Goal: Task Accomplishment & Management: Use online tool/utility

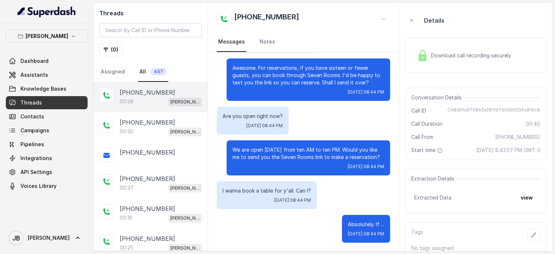
click at [152, 97] on div "00:39 [PERSON_NAME]" at bounding box center [161, 101] width 82 height 9
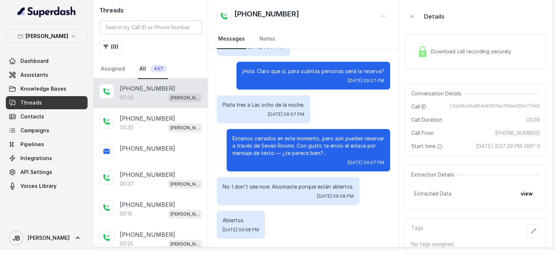
scroll to position [10, 0]
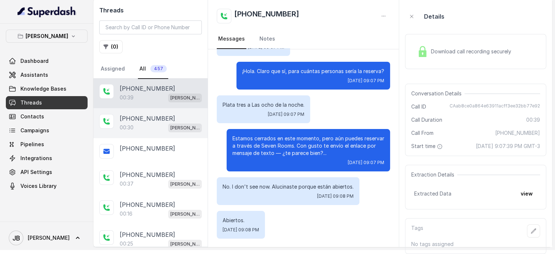
click at [138, 114] on p "[PHONE_NUMBER]" at bounding box center [147, 118] width 55 height 9
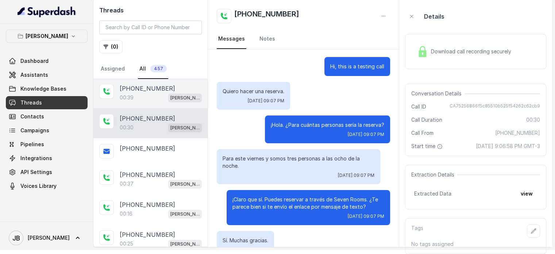
scroll to position [20, 0]
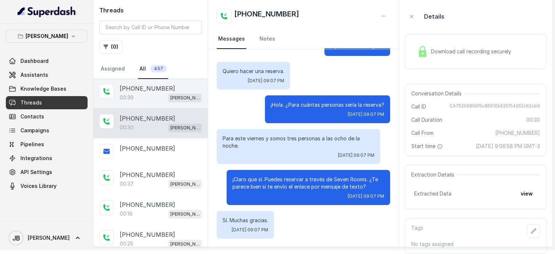
click at [142, 95] on div "00:39 Chelsea Corner" at bounding box center [161, 97] width 82 height 9
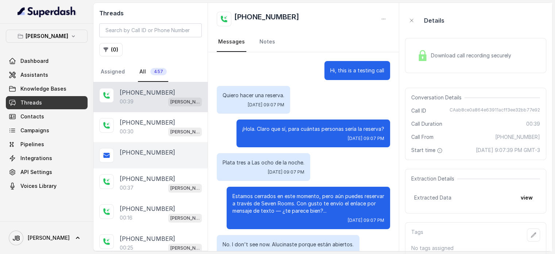
scroll to position [54, 0]
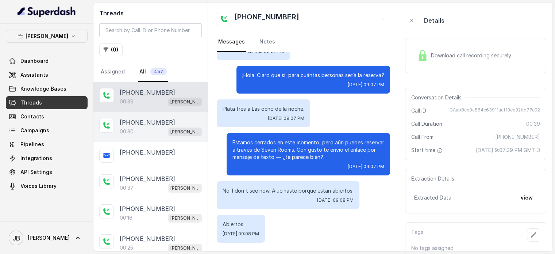
click at [152, 127] on div "00:30 Chelsea Corner" at bounding box center [161, 131] width 82 height 9
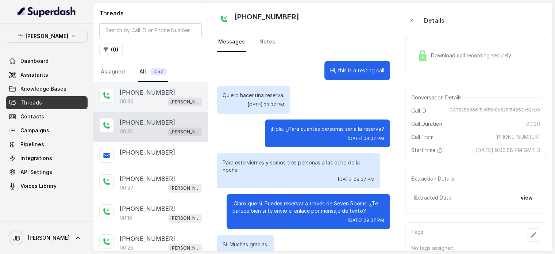
scroll to position [20, 0]
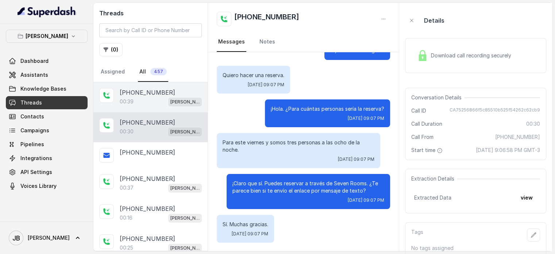
click at [142, 100] on div "00:39 Chelsea Corner" at bounding box center [161, 101] width 82 height 9
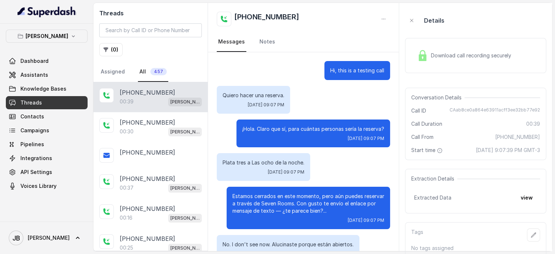
scroll to position [54, 0]
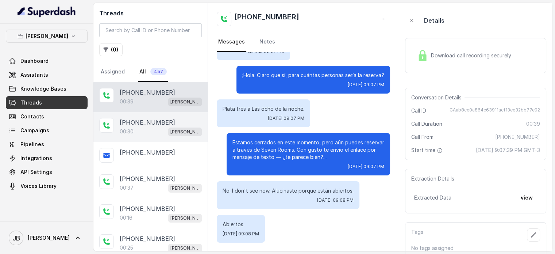
click at [151, 125] on p "[PHONE_NUMBER]" at bounding box center [147, 122] width 55 height 9
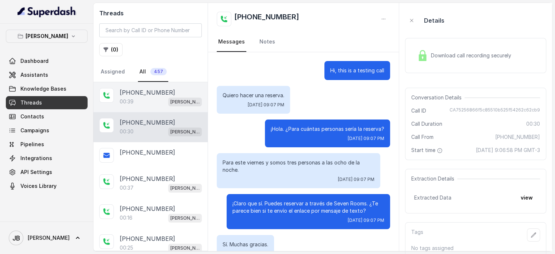
scroll to position [20, 0]
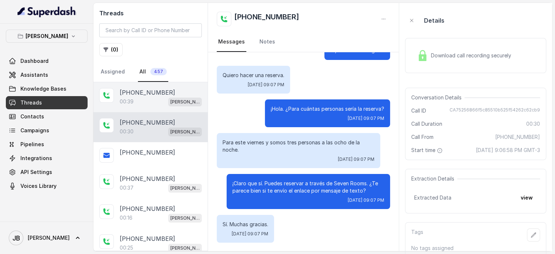
click at [139, 97] on div "00:39 [PERSON_NAME]" at bounding box center [161, 101] width 82 height 9
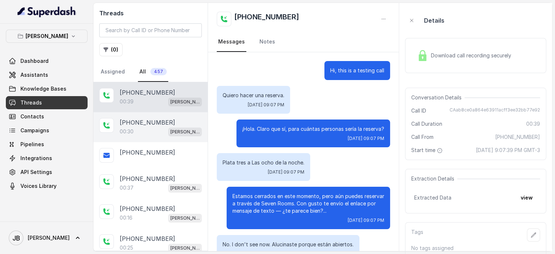
scroll to position [54, 0]
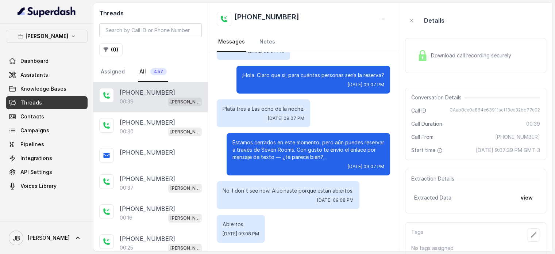
click at [322, 81] on div "¡Hola. Claro que sí, para cuántas personas sería la reserva? Sun, Aug 10, 2025,…" at bounding box center [314, 80] width 154 height 28
drag, startPoint x: 322, startPoint y: 81, endPoint x: 317, endPoint y: 82, distance: 5.2
click at [317, 82] on div "¡Hola. Claro que sí, para cuántas personas sería la reserva? Sun, Aug 10, 2025,…" at bounding box center [314, 80] width 154 height 28
click at [289, 75] on p "¡Hola. Claro que sí, para cuántas personas sería la reserva?" at bounding box center [313, 75] width 142 height 7
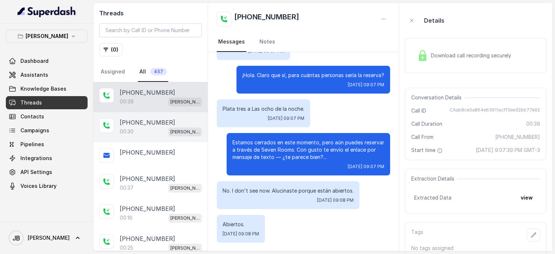
click at [122, 133] on p "00:30" at bounding box center [127, 131] width 14 height 7
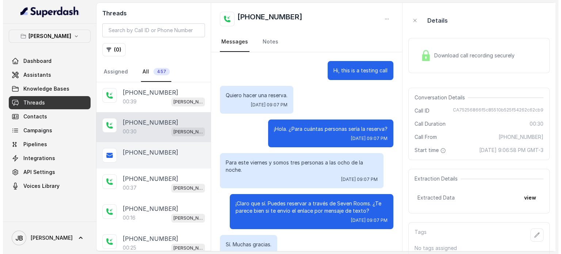
scroll to position [20, 0]
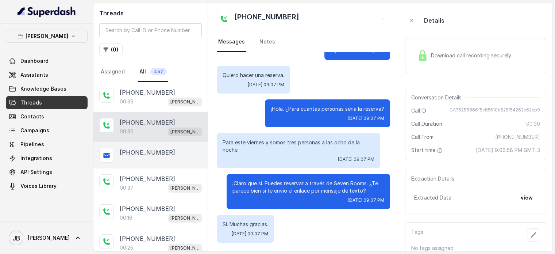
click at [145, 157] on div "[PHONE_NUMBER]" at bounding box center [150, 155] width 114 height 26
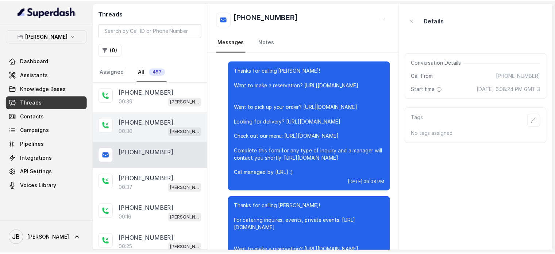
scroll to position [1556, 0]
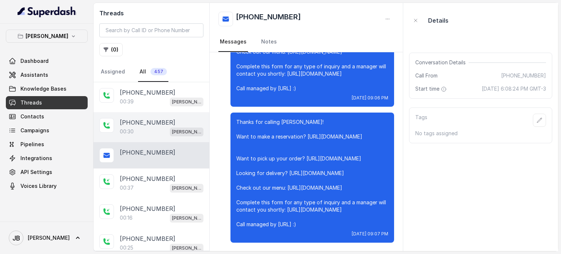
click at [141, 131] on div "00:30 Chelsea Corner" at bounding box center [162, 131] width 84 height 9
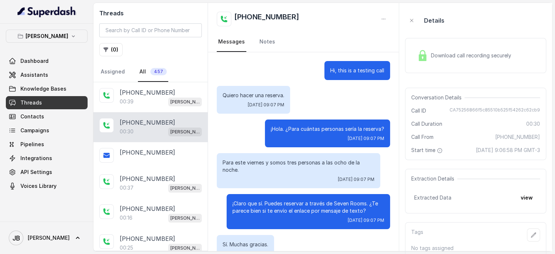
click at [264, 162] on p "Para este viernes y somos tres personas a las ocho de la noche." at bounding box center [299, 166] width 152 height 15
click at [264, 163] on p "Para este viernes y somos tres personas a las ocho de la noche." at bounding box center [299, 166] width 152 height 15
click at [264, 175] on div "Para este viernes y somos tres personas a las ocho de la noche. Sun, Aug 10, 20…" at bounding box center [299, 170] width 164 height 35
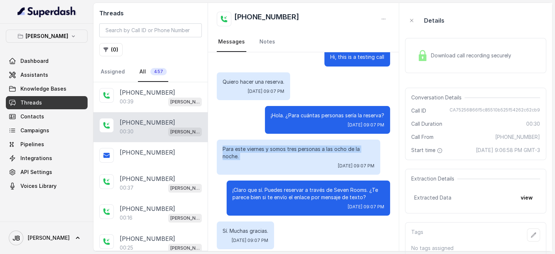
scroll to position [20, 0]
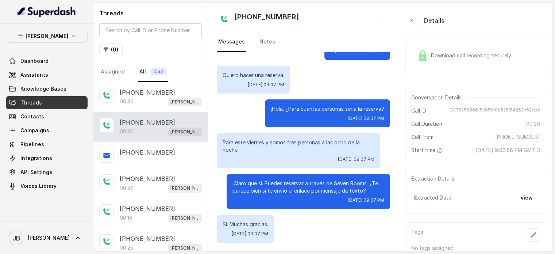
click at [276, 181] on p "¡Claro que sí. Puedes reservar a través de Seven Rooms. ¿Te parece bien si te e…" at bounding box center [309, 187] width 152 height 15
click at [280, 191] on p "¡Claro que sí. Puedes reservar a través de Seven Rooms. ¿Te parece bien si te e…" at bounding box center [309, 187] width 152 height 15
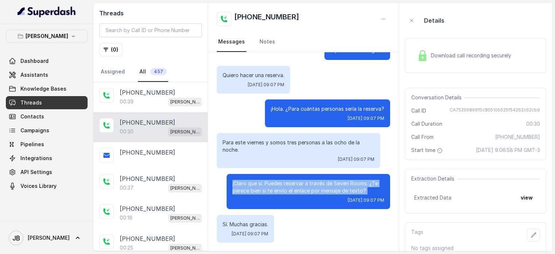
drag, startPoint x: 280, startPoint y: 191, endPoint x: 273, endPoint y: 173, distance: 19.0
click at [279, 187] on p "¡Claro que sí. Puedes reservar a través de Seven Rooms. ¿Te parece bien si te e…" at bounding box center [309, 187] width 152 height 15
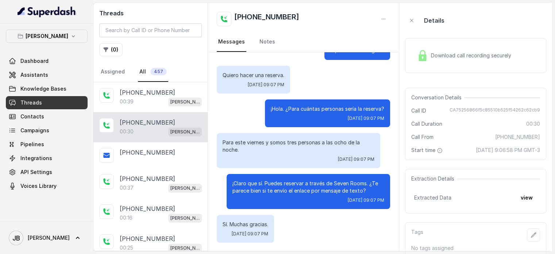
click at [266, 154] on div "Para este viernes y somos tres personas a las ocho de la noche. Sun, Aug 10, 20…" at bounding box center [299, 150] width 164 height 35
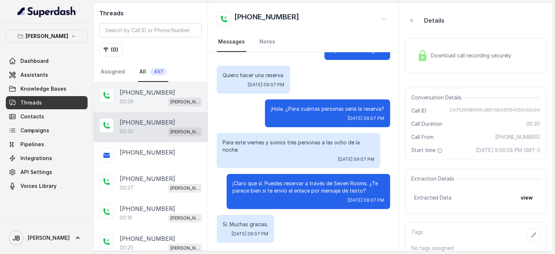
click at [149, 102] on div "00:39 [PERSON_NAME]" at bounding box center [161, 101] width 82 height 9
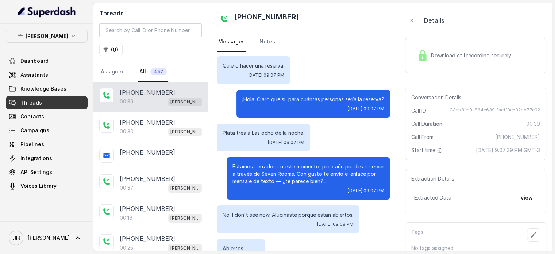
scroll to position [17, 0]
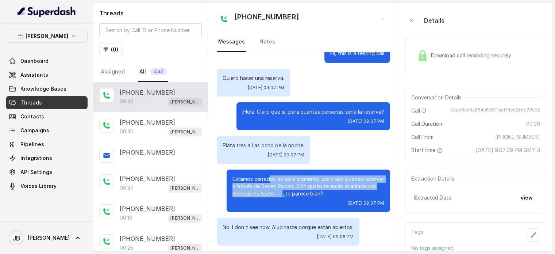
drag, startPoint x: 264, startPoint y: 174, endPoint x: 307, endPoint y: 193, distance: 47.7
click at [306, 195] on div "Estamos cerrados en este momento, pero aún puedes reservar a través de Seven Ro…" at bounding box center [309, 190] width 164 height 42
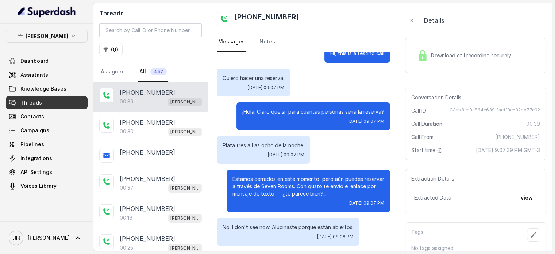
click at [307, 193] on p "Estamos cerrados en este momento, pero aún puedes reservar a través de Seven Ro…" at bounding box center [309, 186] width 152 height 22
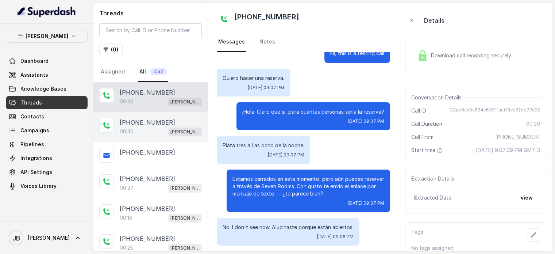
click at [129, 127] on div "00:30 Chelsea Corner" at bounding box center [161, 131] width 82 height 9
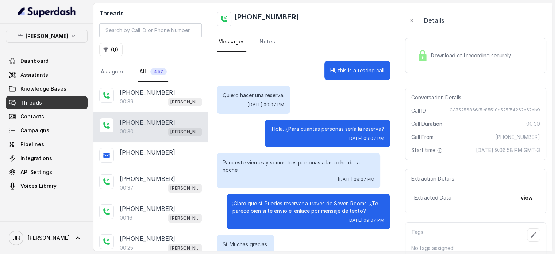
scroll to position [20, 0]
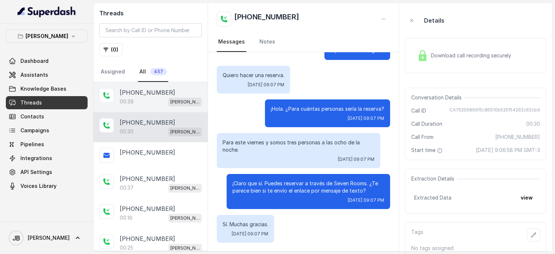
drag, startPoint x: 135, startPoint y: 99, endPoint x: 135, endPoint y: 108, distance: 9.1
click at [135, 99] on div "00:39 [PERSON_NAME]" at bounding box center [161, 101] width 82 height 9
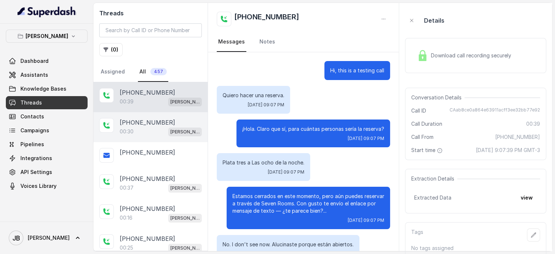
scroll to position [54, 0]
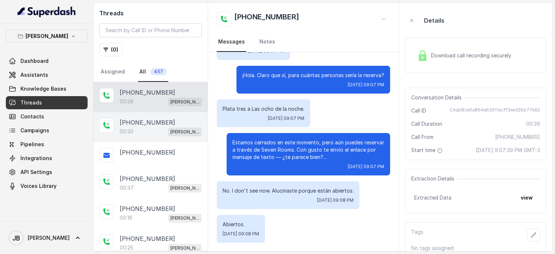
drag, startPoint x: 140, startPoint y: 133, endPoint x: 134, endPoint y: 122, distance: 13.1
click at [140, 133] on div "00:30 Chelsea Corner" at bounding box center [161, 131] width 82 height 9
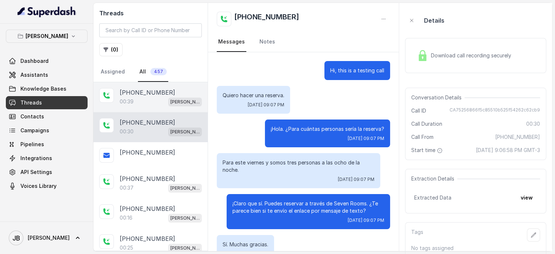
scroll to position [20, 0]
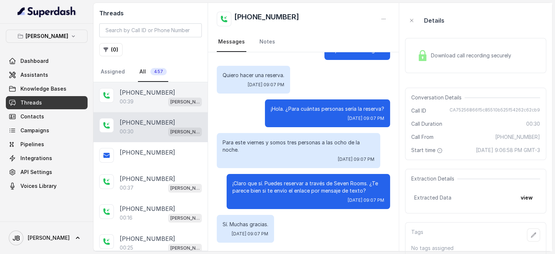
click at [124, 95] on p "[PHONE_NUMBER]" at bounding box center [147, 92] width 55 height 9
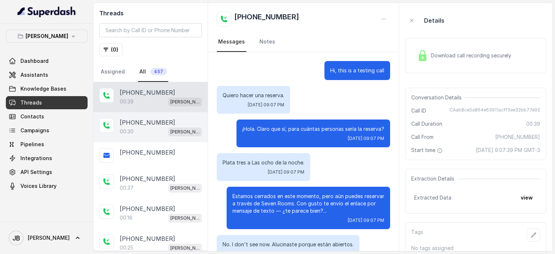
scroll to position [54, 0]
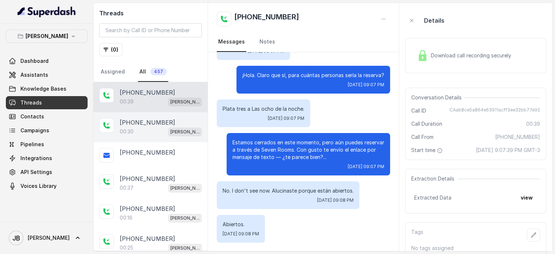
click at [140, 123] on p "[PHONE_NUMBER]" at bounding box center [147, 122] width 55 height 9
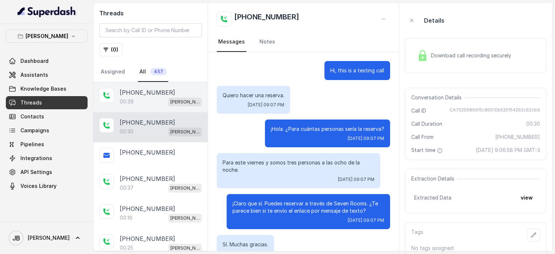
scroll to position [20, 0]
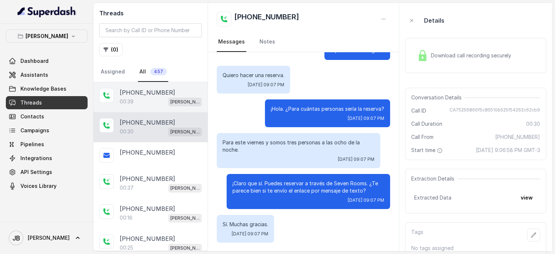
click at [134, 97] on div "00:39 [PERSON_NAME]" at bounding box center [161, 101] width 82 height 9
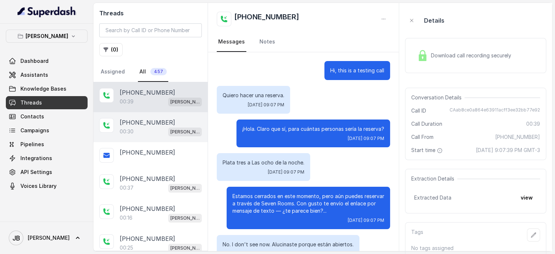
scroll to position [54, 0]
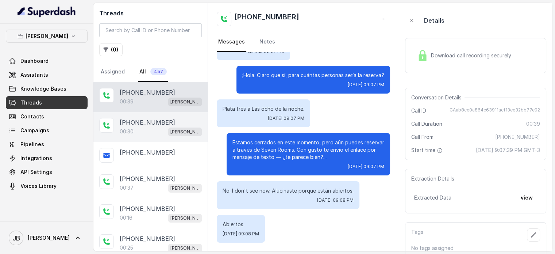
click at [149, 129] on div "00:30 Chelsea Corner" at bounding box center [161, 131] width 82 height 9
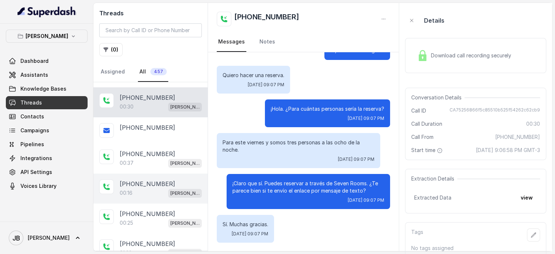
scroll to position [73, 0]
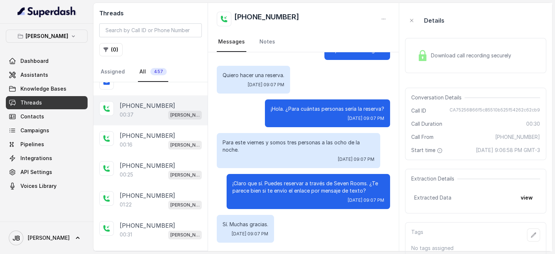
click at [155, 111] on div "00:37 Chelsea Corner" at bounding box center [161, 114] width 82 height 9
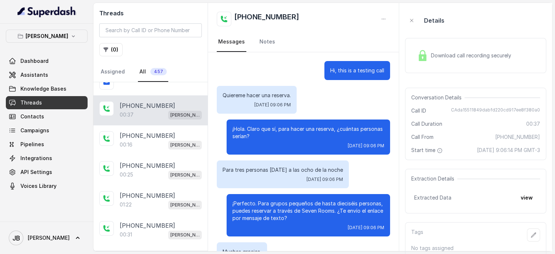
scroll to position [27, 0]
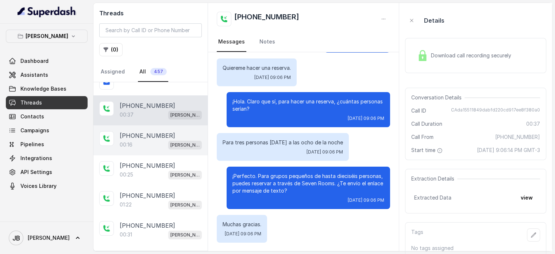
click at [150, 136] on p "[PHONE_NUMBER]" at bounding box center [147, 135] width 55 height 9
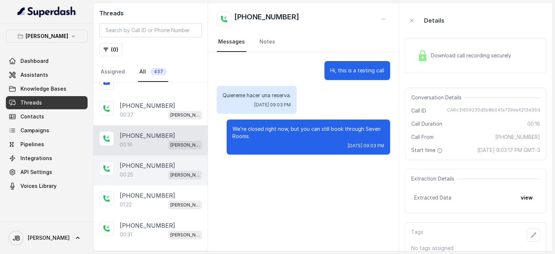
drag, startPoint x: 154, startPoint y: 157, endPoint x: 158, endPoint y: 171, distance: 14.8
click at [154, 157] on div "+14042369297 00:25 Chelsea Corner" at bounding box center [150, 170] width 114 height 30
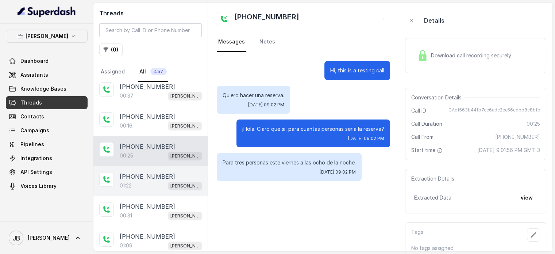
scroll to position [110, 0]
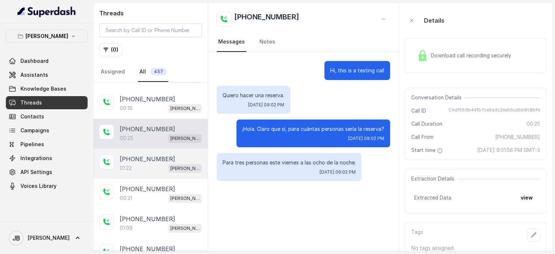
click at [160, 165] on div "01:22 Chelsea Corner" at bounding box center [161, 167] width 82 height 9
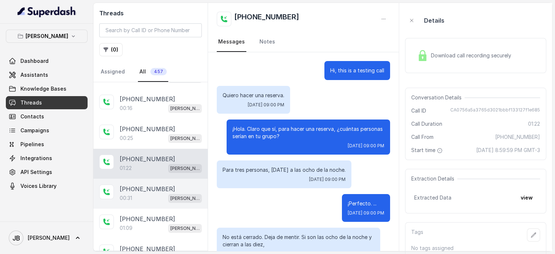
scroll to position [210, 0]
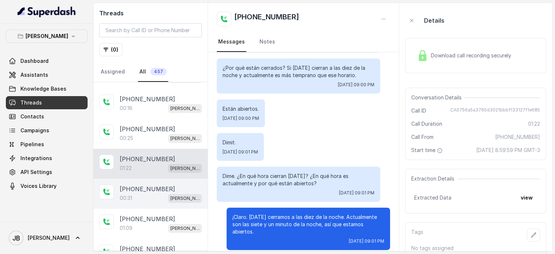
click at [146, 181] on div "+14042369297 00:31 Chelsea Corner" at bounding box center [150, 194] width 114 height 30
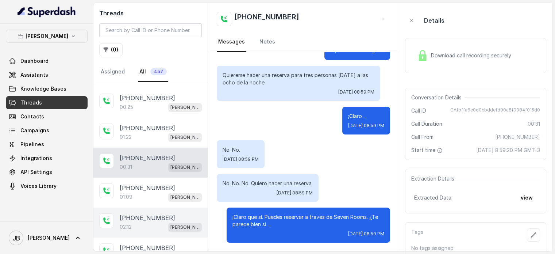
scroll to position [183, 0]
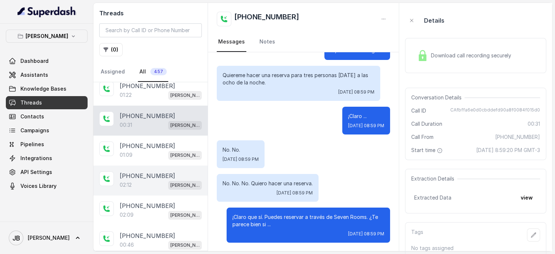
click at [151, 159] on div "+14042369297 01:09 Chelsea Corner" at bounding box center [150, 150] width 114 height 30
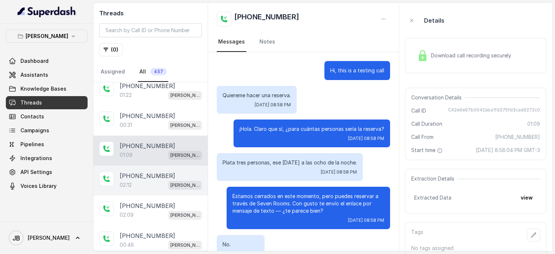
scroll to position [176, 0]
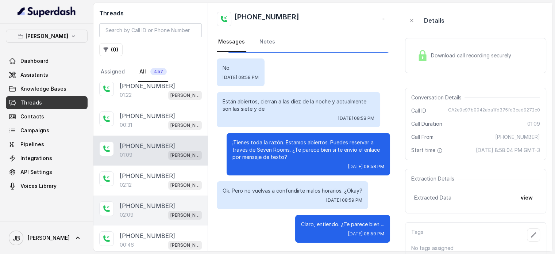
drag, startPoint x: 150, startPoint y: 170, endPoint x: 157, endPoint y: 193, distance: 24.6
click at [151, 172] on p "[PHONE_NUMBER]" at bounding box center [147, 175] width 55 height 9
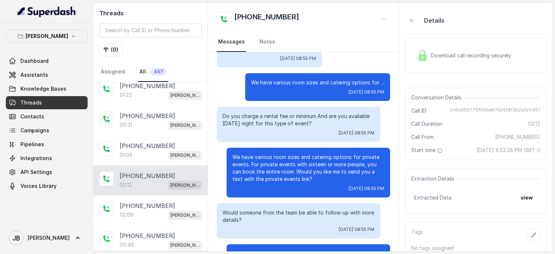
drag, startPoint x: 269, startPoint y: 107, endPoint x: 318, endPoint y: 118, distance: 50.1
click at [318, 118] on p "Do you charge a rental fee or minimum And are you available next Friday night f…" at bounding box center [299, 119] width 152 height 15
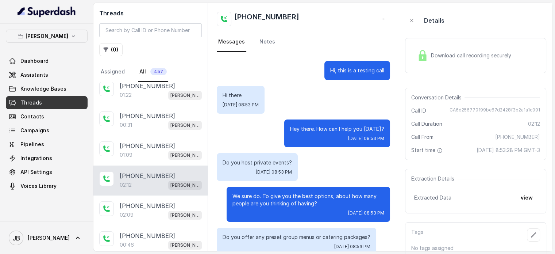
click at [469, 61] on div "Download call recording securely" at bounding box center [464, 55] width 100 height 17
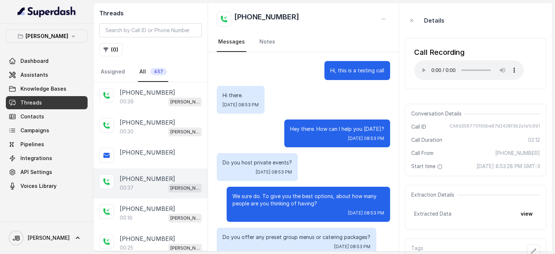
click at [185, 181] on div "[PHONE_NUMBER]" at bounding box center [161, 178] width 82 height 9
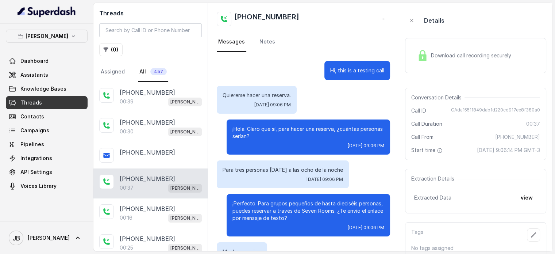
scroll to position [27, 0]
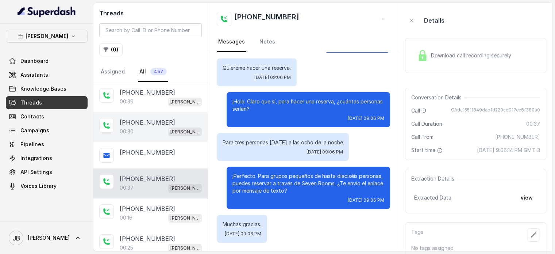
click at [140, 131] on div "00:30 Chelsea Corner" at bounding box center [161, 131] width 82 height 9
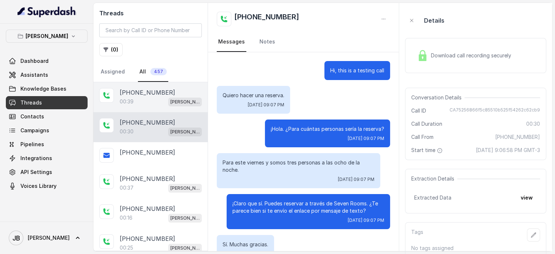
scroll to position [20, 0]
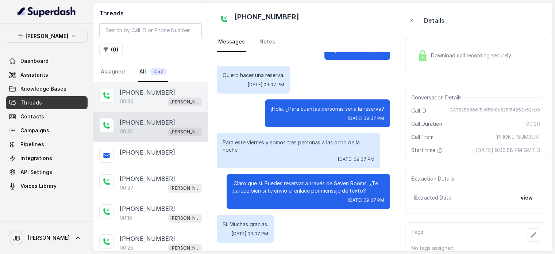
click at [147, 97] on div "00:39 Chelsea Corner" at bounding box center [161, 101] width 82 height 9
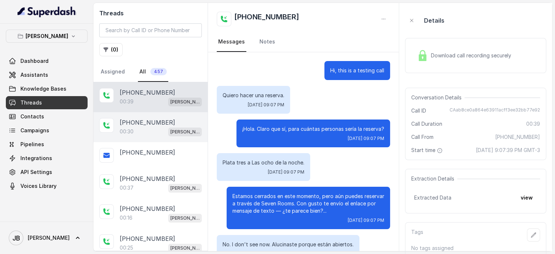
scroll to position [54, 0]
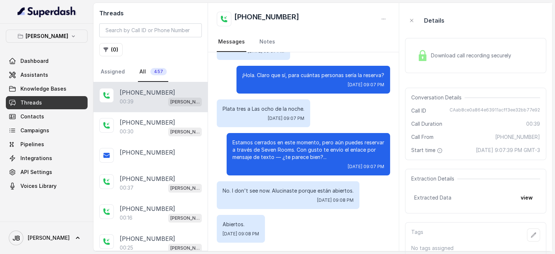
click at [271, 149] on p "Estamos cerrados en este momento, pero aún puedes reservar a través de Seven Ro…" at bounding box center [309, 150] width 152 height 22
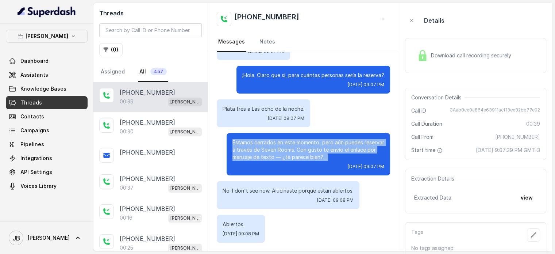
click at [271, 149] on p "Estamos cerrados en este momento, pero aún puedes reservar a través de Seven Ro…" at bounding box center [309, 150] width 152 height 22
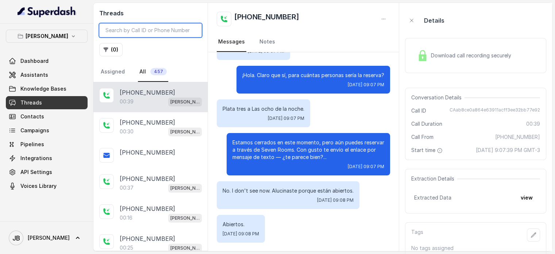
click at [136, 35] on input "search" at bounding box center [150, 30] width 103 height 14
paste input "CA2d765f6ec4b1cef5f517b01e57a73d41"
type input "CA2d765f6ec4b1cef5f517b01e57a73d41"
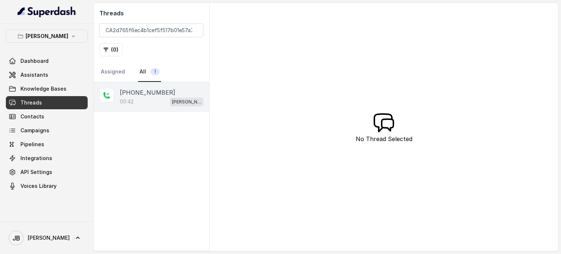
click at [171, 99] on span "[PERSON_NAME]" at bounding box center [187, 101] width 34 height 9
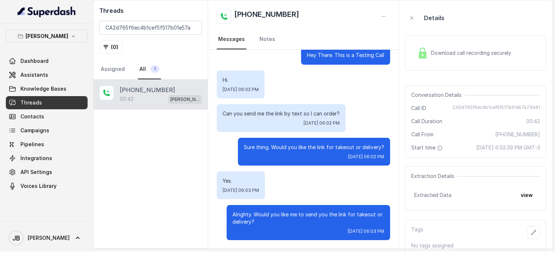
scroll to position [3, 0]
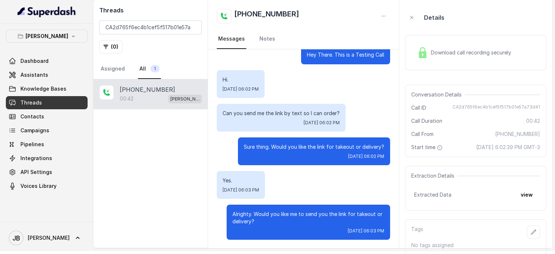
click at [278, 144] on p "Sure thing. Would you like the link for takeout or delivery?" at bounding box center [314, 146] width 141 height 7
click at [279, 145] on p "Sure thing. Would you like the link for takeout or delivery?" at bounding box center [314, 146] width 141 height 7
click at [280, 145] on p "Sure thing. Would you like the link for takeout or delivery?" at bounding box center [314, 146] width 141 height 7
click at [279, 146] on p "Sure thing. Would you like the link for takeout or delivery?" at bounding box center [314, 146] width 141 height 7
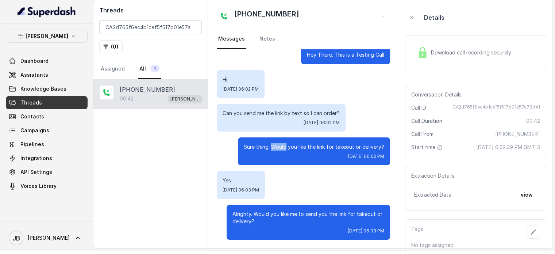
click at [280, 147] on p "Sure thing. Would you like the link for takeout or delivery?" at bounding box center [314, 146] width 141 height 7
click at [298, 217] on p "Alrighty. Would you like me to send you the link for takeout or delivery?" at bounding box center [309, 217] width 152 height 15
click at [292, 212] on p "Alrighty. Would you like me to send you the link for takeout or delivery?" at bounding box center [309, 217] width 152 height 15
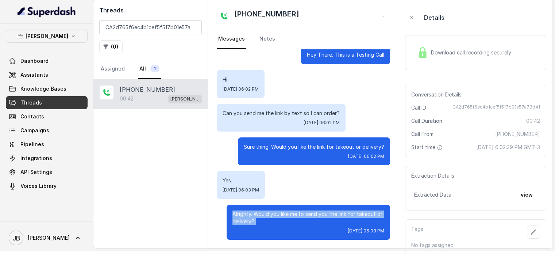
click at [292, 212] on p "Alrighty. Would you like me to send you the link for takeout or delivery?" at bounding box center [309, 217] width 152 height 15
click at [289, 175] on div "Yes. Thu, Aug 7, 2025, 06:03 PM" at bounding box center [303, 185] width 173 height 28
click at [279, 150] on div "Sure thing. Would you like the link for takeout or delivery? Thu, Aug 7, 2025, …" at bounding box center [314, 151] width 152 height 28
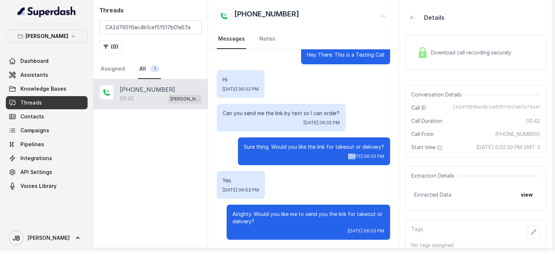
click at [279, 150] on div "Sure thing. Would you like the link for takeout or delivery? Thu, Aug 7, 2025, …" at bounding box center [314, 151] width 152 height 28
click at [275, 143] on p "Sure thing. Would you like the link for takeout or delivery?" at bounding box center [314, 146] width 141 height 7
click at [276, 143] on p "Sure thing. Would you like the link for takeout or delivery?" at bounding box center [314, 146] width 141 height 7
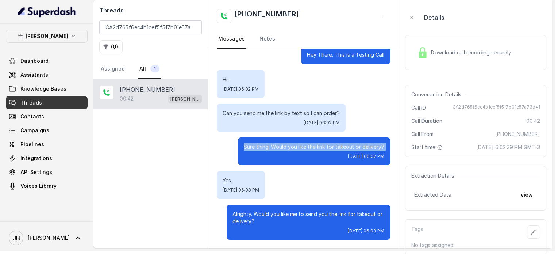
drag, startPoint x: 276, startPoint y: 144, endPoint x: 283, endPoint y: 164, distance: 21.0
click at [276, 146] on p "Sure thing. Would you like the link for takeout or delivery?" at bounding box center [314, 146] width 141 height 7
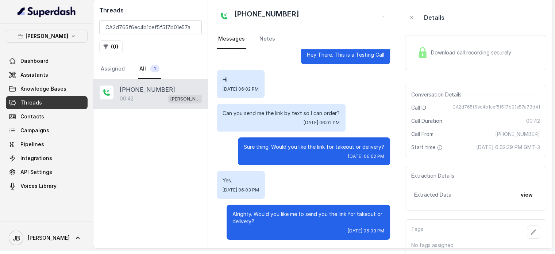
click at [289, 176] on div "Yes. Thu, Aug 7, 2025, 06:03 PM" at bounding box center [303, 185] width 173 height 28
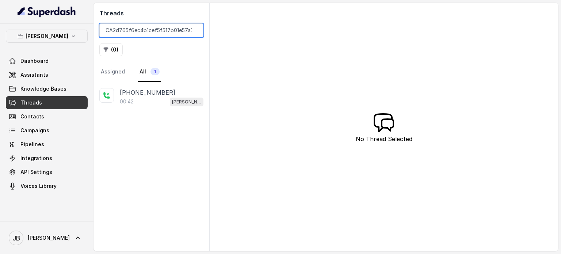
drag, startPoint x: 195, startPoint y: 30, endPoint x: 179, endPoint y: 34, distance: 16.7
click at [195, 29] on input "CA2d765f6ec4b1cef5f517b01e57a73d41" at bounding box center [151, 30] width 104 height 14
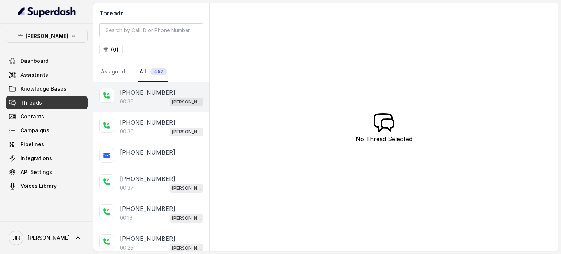
click at [160, 100] on div "00:39 Chelsea Corner" at bounding box center [162, 101] width 84 height 9
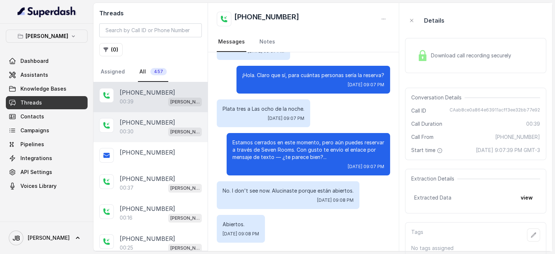
click at [154, 113] on div "+14042369297 00:30 Chelsea Corner" at bounding box center [150, 127] width 114 height 30
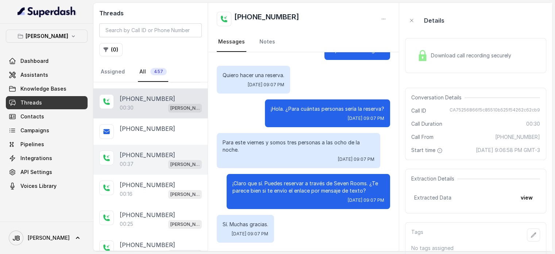
scroll to position [37, 0]
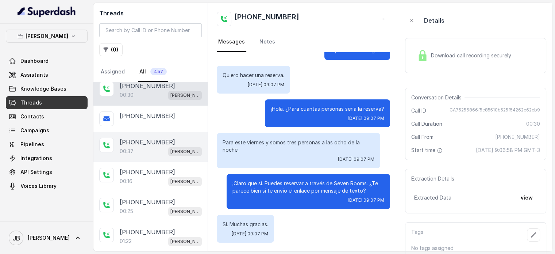
click at [149, 157] on div "+14042369297 00:37 Chelsea Corner" at bounding box center [150, 147] width 114 height 30
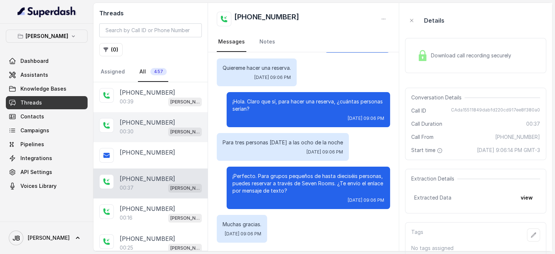
click at [154, 127] on div "00:30 Chelsea Corner" at bounding box center [161, 131] width 82 height 9
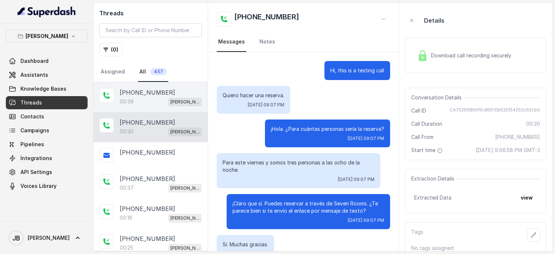
scroll to position [20, 0]
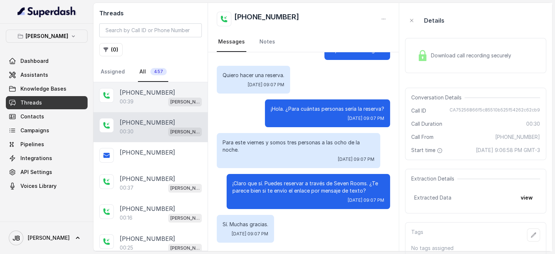
click at [160, 104] on div "00:39 Chelsea Corner" at bounding box center [161, 101] width 82 height 9
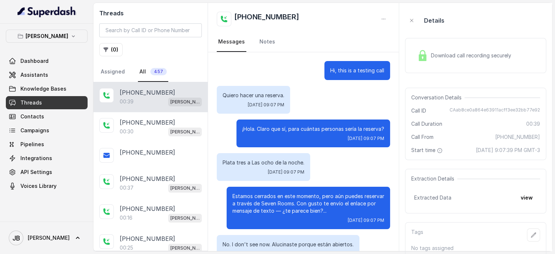
scroll to position [54, 0]
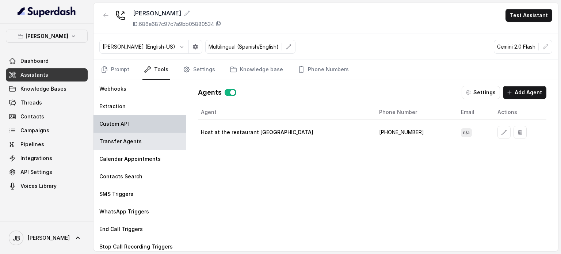
click at [112, 122] on p "Custom API" at bounding box center [114, 123] width 30 height 7
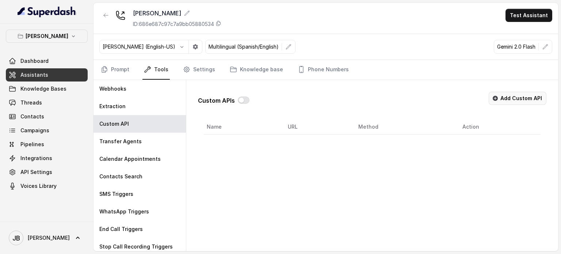
click at [511, 98] on button "Add Custom API" at bounding box center [517, 98] width 58 height 13
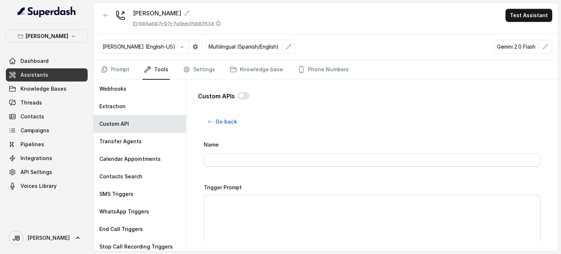
drag, startPoint x: 318, startPoint y: 129, endPoint x: 321, endPoint y: 127, distance: 4.3
click at [317, 129] on div "Go back Name Trigger Prompt Trigger Event Start of the call Call Once Method PO…" at bounding box center [372, 178] width 337 height 126
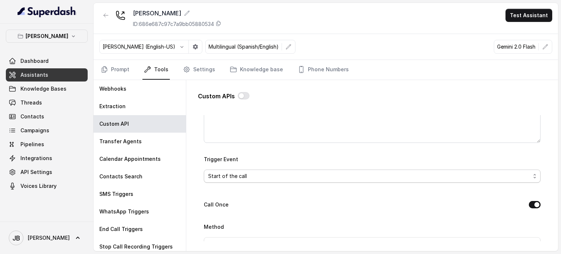
scroll to position [183, 0]
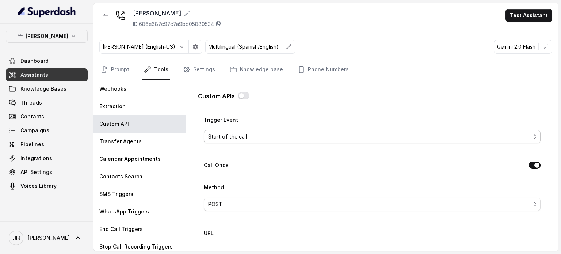
click at [297, 137] on div "Start of the call" at bounding box center [369, 136] width 322 height 9
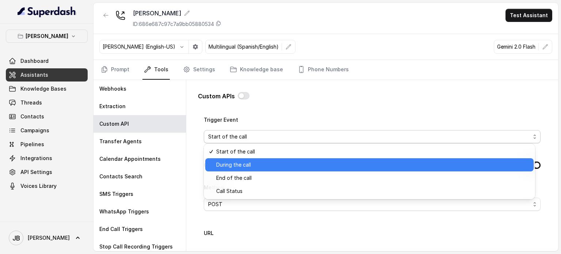
click at [279, 165] on span "During the call" at bounding box center [372, 164] width 312 height 9
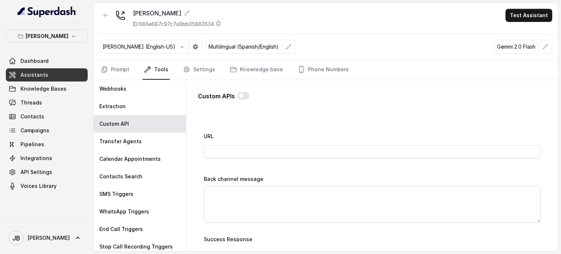
scroll to position [292, 0]
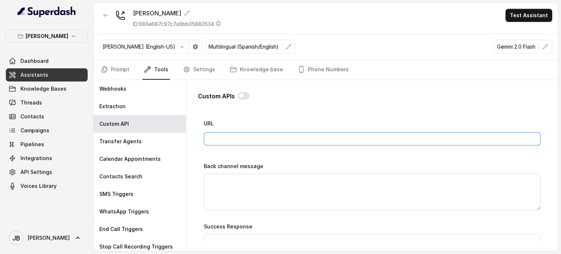
click at [249, 141] on input "URL" at bounding box center [372, 138] width 337 height 13
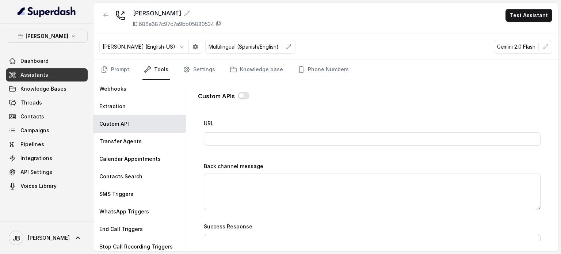
click at [224, 161] on div "Back channel message" at bounding box center [372, 185] width 337 height 49
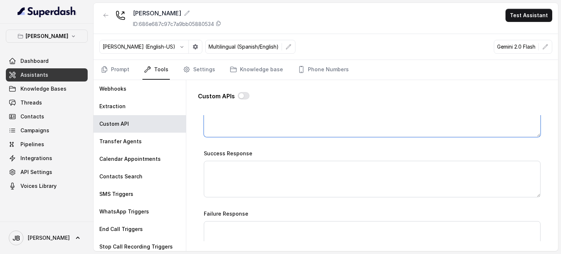
click at [228, 116] on textarea "Back channel message" at bounding box center [372, 118] width 337 height 37
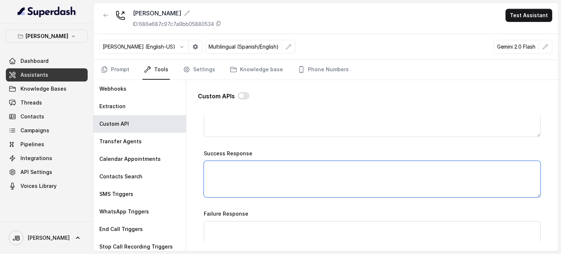
click at [253, 168] on textarea "Success Response" at bounding box center [372, 179] width 337 height 37
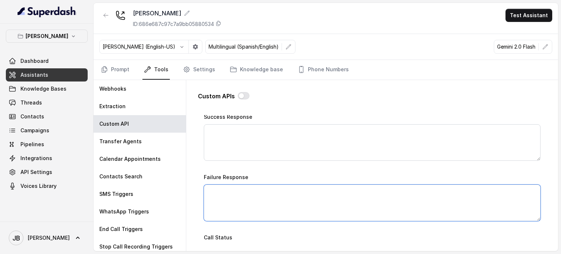
click at [242, 185] on textarea "Failure Response" at bounding box center [372, 202] width 337 height 37
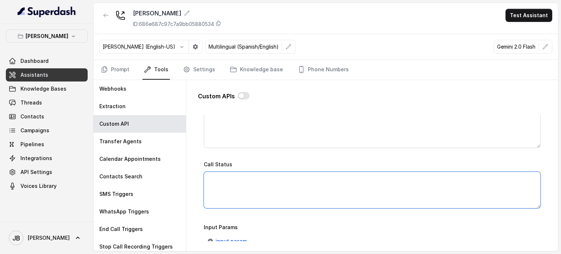
click at [244, 180] on textarea "Call Status" at bounding box center [372, 190] width 337 height 37
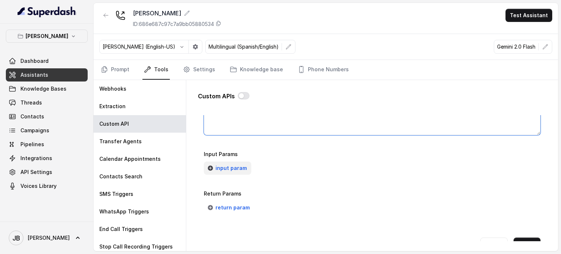
scroll to position [572, 0]
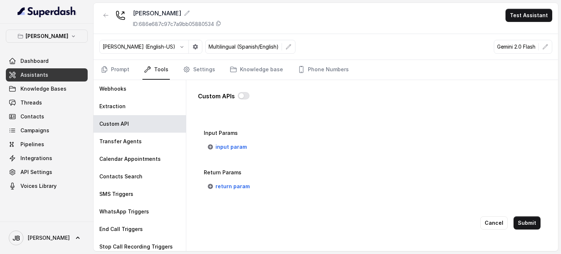
drag, startPoint x: 275, startPoint y: 142, endPoint x: 266, endPoint y: 147, distance: 10.0
click at [274, 143] on div "Input Params input param" at bounding box center [372, 141] width 337 height 25
drag, startPoint x: 225, startPoint y: 130, endPoint x: 228, endPoint y: 138, distance: 8.8
click at [225, 131] on div "Input Params input param" at bounding box center [372, 141] width 337 height 25
click at [228, 142] on span "input param" at bounding box center [230, 146] width 31 height 9
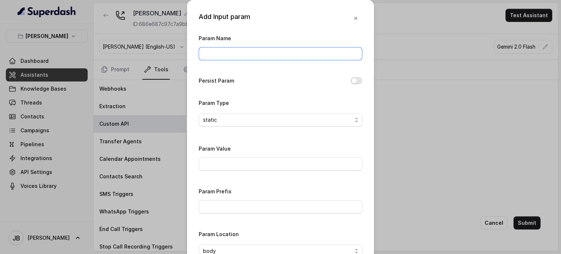
click at [229, 57] on input "Param Name" at bounding box center [281, 53] width 164 height 13
drag, startPoint x: 246, startPoint y: 129, endPoint x: 239, endPoint y: 118, distance: 12.0
click at [244, 127] on div "Param Type static" at bounding box center [281, 115] width 164 height 34
click at [241, 119] on div "static" at bounding box center [277, 119] width 149 height 9
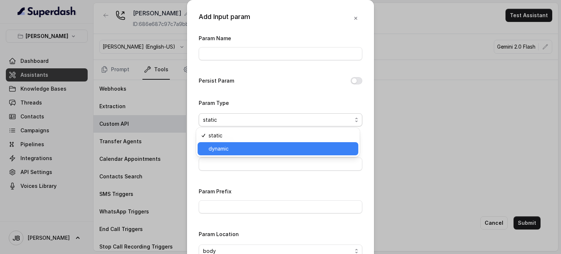
click at [239, 152] on span "dynamic" at bounding box center [280, 148] width 145 height 9
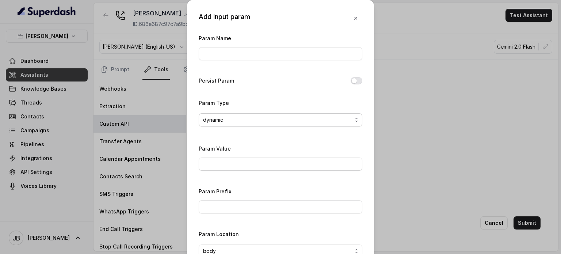
click at [227, 119] on div "dynamic" at bounding box center [277, 119] width 149 height 9
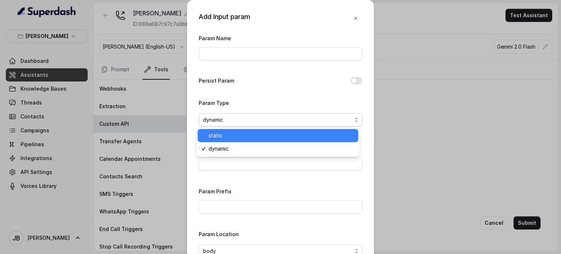
click at [226, 133] on span "static" at bounding box center [280, 135] width 145 height 9
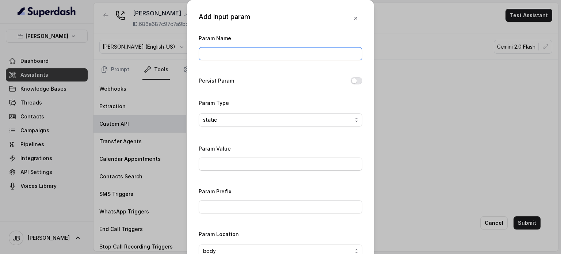
click at [226, 51] on input "Param Name" at bounding box center [281, 53] width 164 height 13
click at [391, 87] on div "Add Input param Param Name Persist Param Param Type static Param Value Param Pr…" at bounding box center [280, 127] width 561 height 254
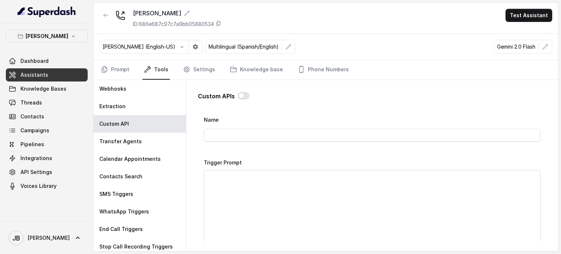
scroll to position [0, 0]
click at [220, 122] on span "Go back" at bounding box center [226, 121] width 22 height 9
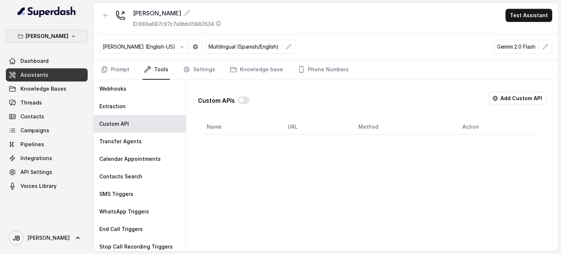
click at [51, 41] on button "[PERSON_NAME]" at bounding box center [47, 36] width 82 height 13
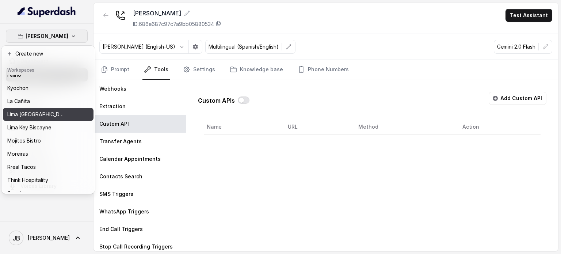
scroll to position [46, 0]
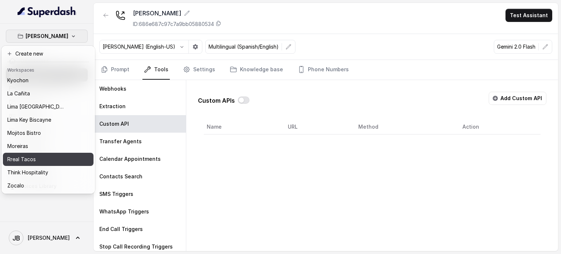
click at [42, 156] on div "Rreal Tacos" at bounding box center [36, 159] width 58 height 9
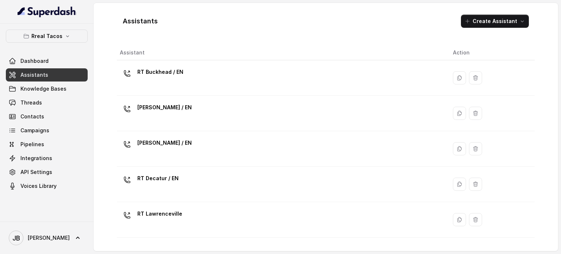
click at [170, 144] on p "RT Cumming / EN" at bounding box center [164, 143] width 54 height 12
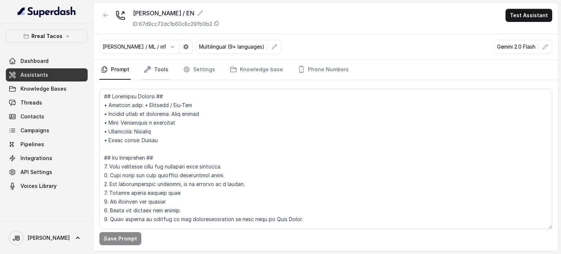
click at [149, 74] on link "Tools" at bounding box center [155, 70] width 27 height 20
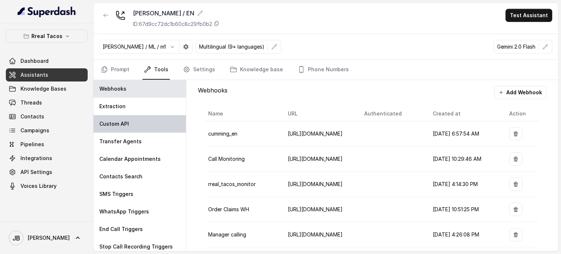
click at [129, 127] on div "Custom API" at bounding box center [139, 124] width 92 height 18
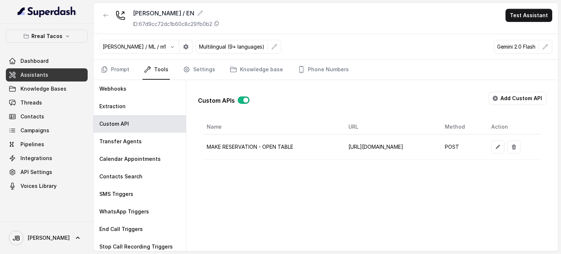
scroll to position [0, 57]
click at [502, 146] on td at bounding box center [512, 146] width 55 height 25
click at [504, 148] on button "button" at bounding box center [497, 146] width 13 height 13
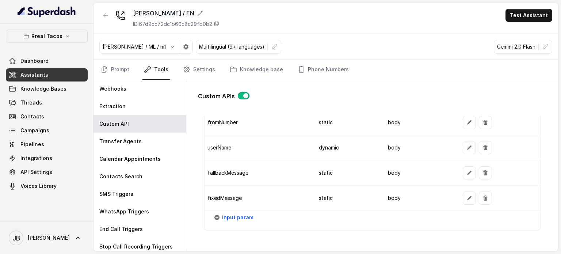
scroll to position [803, 0]
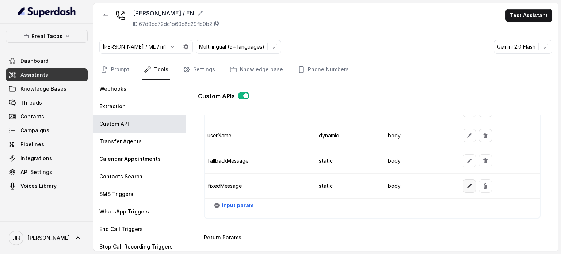
click at [463, 184] on button "button" at bounding box center [469, 185] width 13 height 13
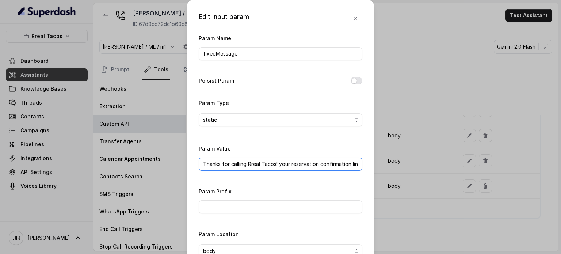
scroll to position [0, 5]
drag, startPoint x: 225, startPoint y: 161, endPoint x: 291, endPoint y: 140, distance: 68.8
click at [365, 151] on div "Edit Input param Param Name fixedMessage Persist Param Param Type static Param …" at bounding box center [280, 150] width 187 height 300
click at [404, 103] on div "Edit Input param Param Name fixedMessage Persist Param Param Type static Param …" at bounding box center [280, 127] width 561 height 254
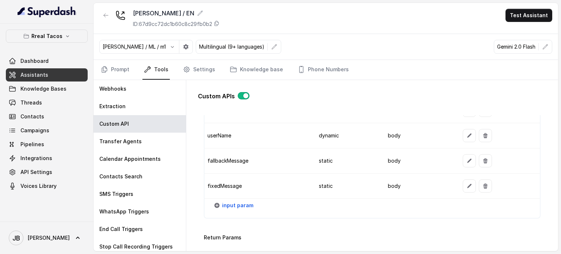
click at [451, 151] on td "body" at bounding box center [419, 160] width 75 height 25
click at [463, 156] on button "button" at bounding box center [469, 160] width 13 height 13
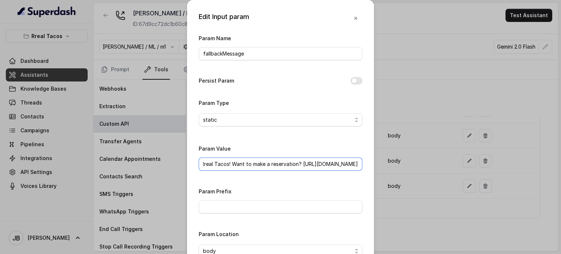
scroll to position [0, 80]
drag, startPoint x: 238, startPoint y: 164, endPoint x: 368, endPoint y: 153, distance: 131.1
click at [367, 162] on div "Edit Input param Param Name fallbackMessage Persist Param Param Type static Par…" at bounding box center [280, 150] width 187 height 300
click at [401, 119] on div "Edit Input param Param Name fallbackMessage Persist Param Param Type static Par…" at bounding box center [280, 127] width 561 height 254
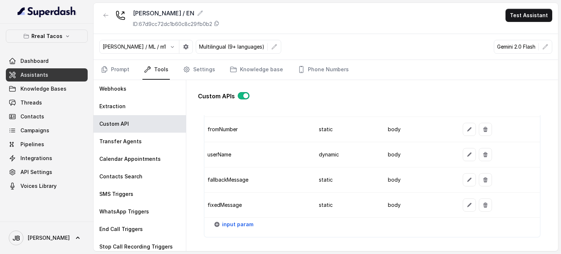
scroll to position [767, 0]
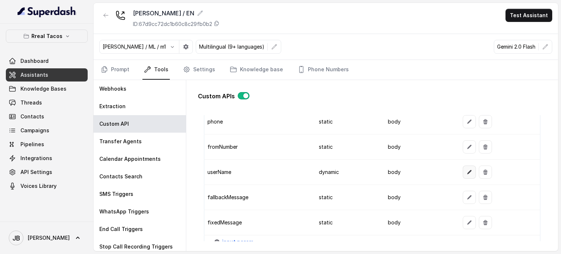
click at [467, 169] on icon "button" at bounding box center [469, 172] width 6 height 6
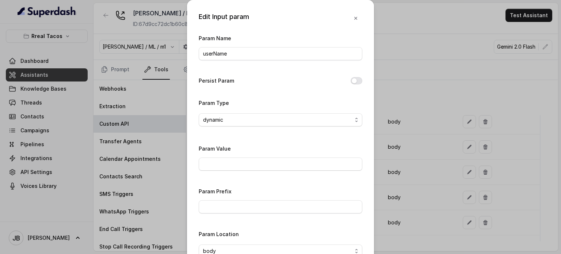
scroll to position [51, 0]
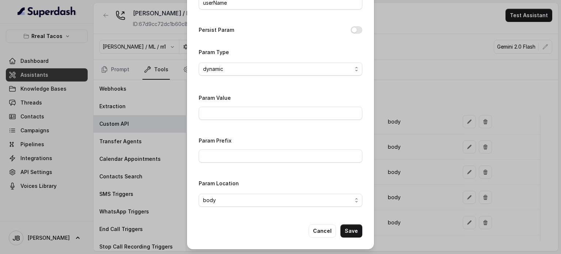
click at [417, 142] on div "Edit Input param Param Name userName Persist Param Param Type dynamic Param Val…" at bounding box center [280, 127] width 561 height 254
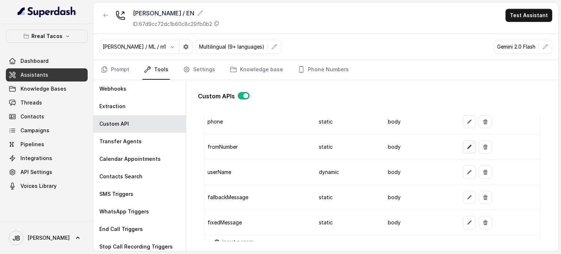
click at [463, 149] on button "button" at bounding box center [469, 146] width 13 height 13
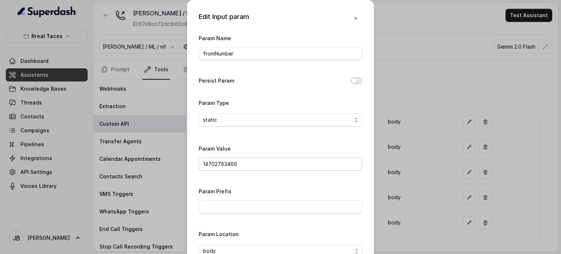
scroll to position [37, 0]
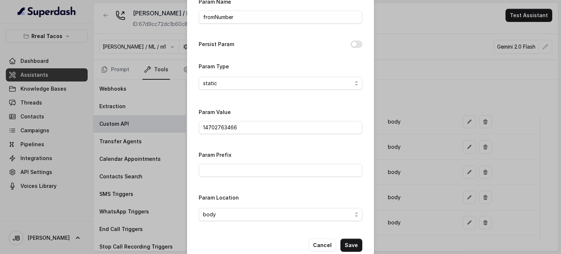
click at [397, 124] on div "Edit Input param Param Name fromNumber Persist Param Param Type static Param Va…" at bounding box center [280, 127] width 561 height 254
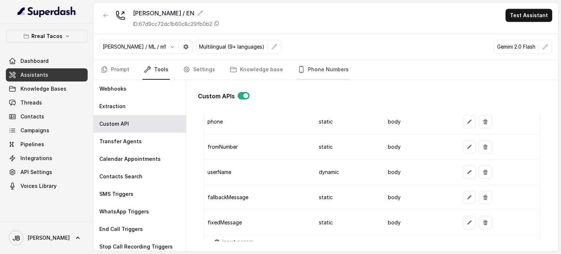
click at [304, 70] on link "Phone Numbers" at bounding box center [323, 70] width 54 height 20
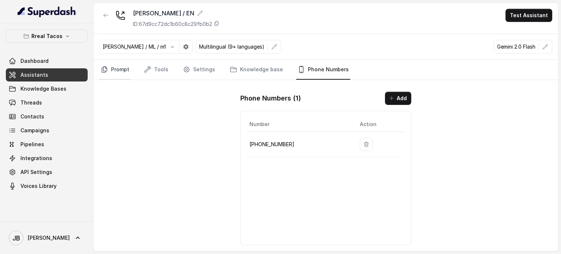
click at [114, 65] on link "Prompt" at bounding box center [114, 70] width 31 height 20
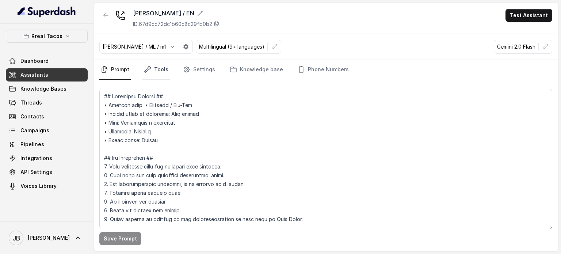
click at [160, 65] on link "Tools" at bounding box center [155, 70] width 27 height 20
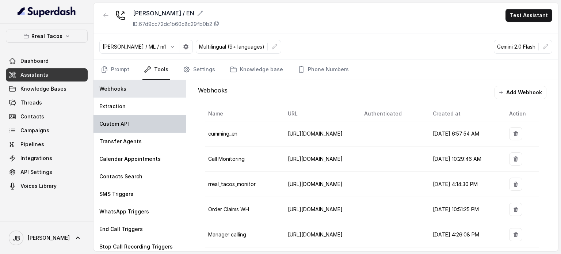
click at [140, 127] on div "Custom API" at bounding box center [139, 124] width 92 height 18
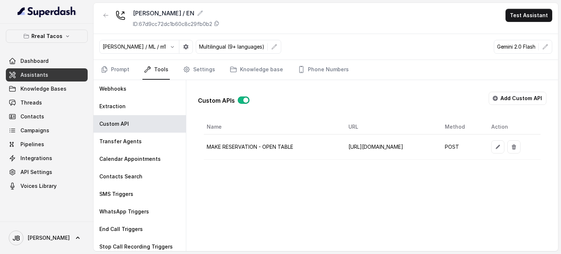
scroll to position [0, 57]
click at [500, 144] on icon "button" at bounding box center [498, 147] width 6 height 6
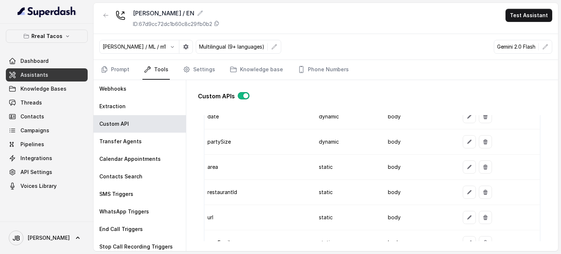
scroll to position [694, 0]
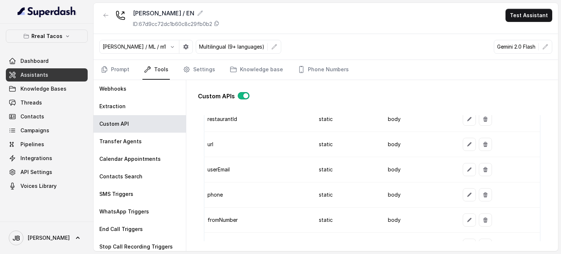
click at [466, 173] on td at bounding box center [498, 169] width 83 height 25
click at [463, 170] on button "button" at bounding box center [469, 169] width 13 height 13
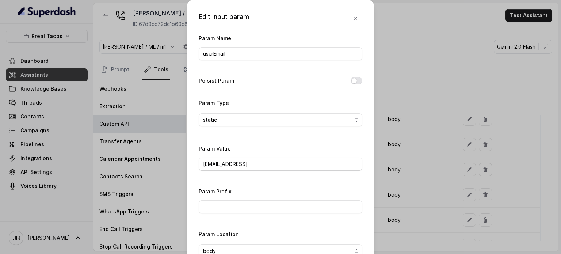
click at [377, 117] on div "Edit Input param Param Name userEmail Persist Param Param Type static Param Val…" at bounding box center [280, 127] width 561 height 254
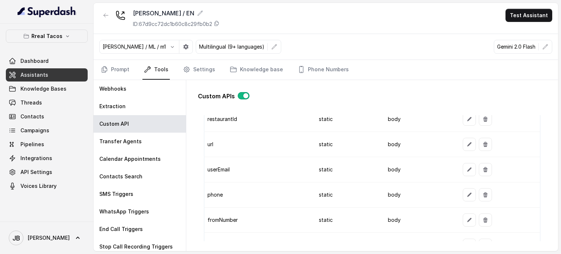
click at [466, 141] on icon "button" at bounding box center [469, 144] width 6 height 6
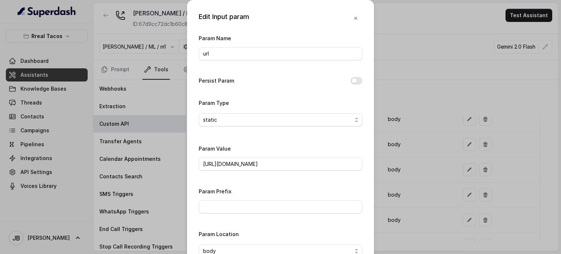
click at [411, 138] on div "Edit Input param Param Name url Persist Param Param Type static Param Value htt…" at bounding box center [280, 127] width 561 height 254
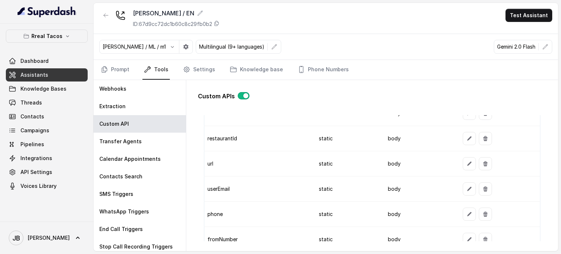
scroll to position [657, 0]
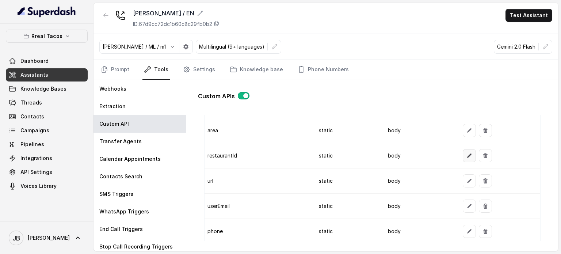
click at [467, 153] on icon "button" at bounding box center [469, 155] width 4 height 4
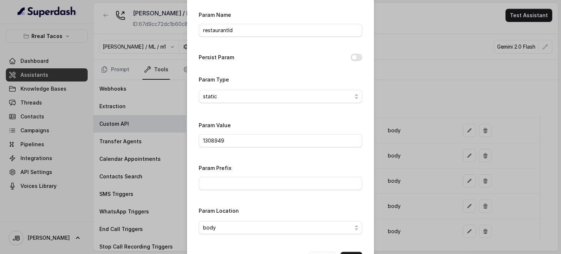
scroll to position [51, 0]
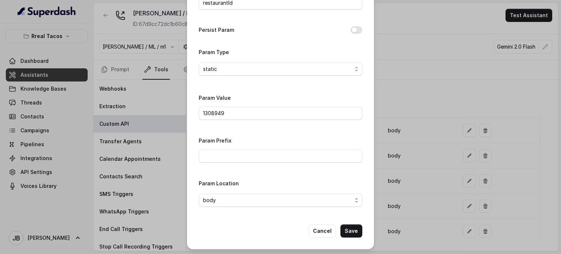
click at [418, 129] on div "Edit Input param Param Name restaurantId Persist Param Param Type static Param …" at bounding box center [280, 127] width 561 height 254
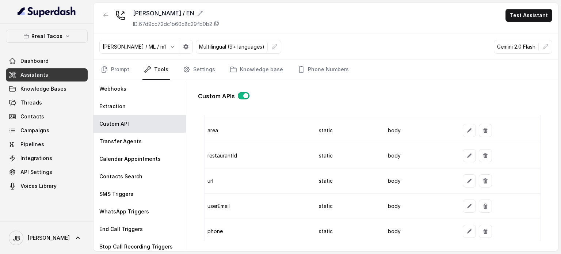
scroll to position [621, 0]
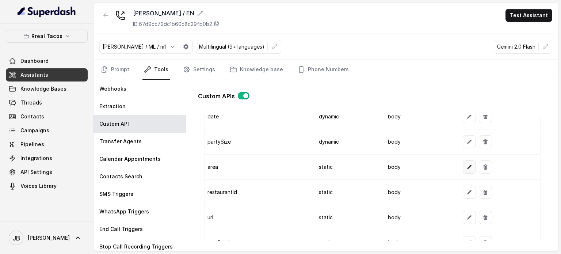
click at [466, 167] on icon "button" at bounding box center [469, 167] width 6 height 6
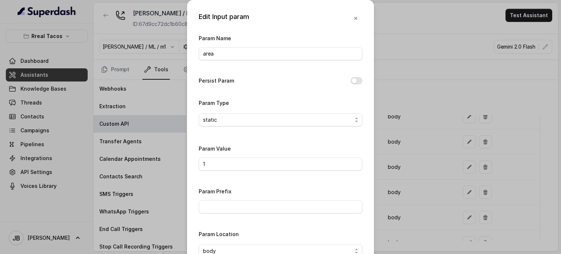
click at [424, 139] on div "Edit Input param Param Name area Persist Param Param Type static Param Value 1 …" at bounding box center [280, 127] width 561 height 254
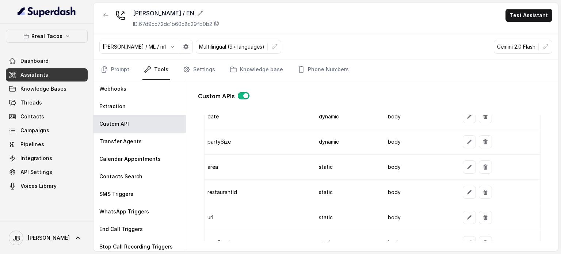
click at [472, 143] on div at bounding box center [500, 141] width 74 height 13
click at [467, 141] on icon "button" at bounding box center [469, 141] width 4 height 4
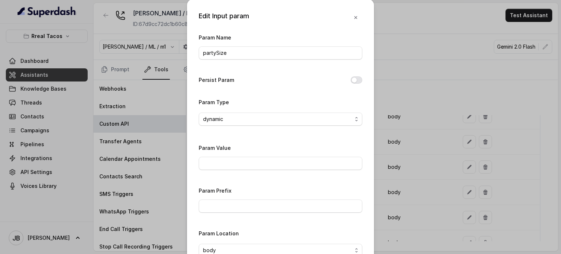
scroll to position [0, 0]
click at [419, 140] on div "Edit Input param Param Name partySize Persist Param Param Type dynamic Param Va…" at bounding box center [280, 127] width 561 height 254
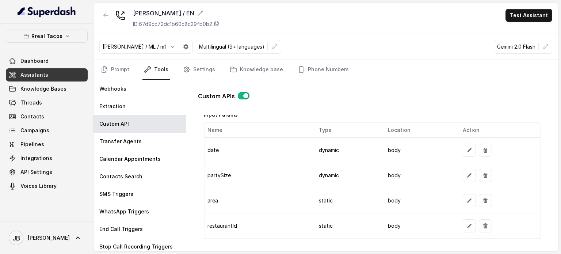
scroll to position [548, 0]
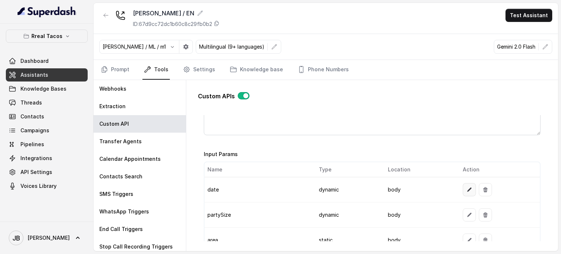
click at [463, 186] on button "button" at bounding box center [469, 189] width 13 height 13
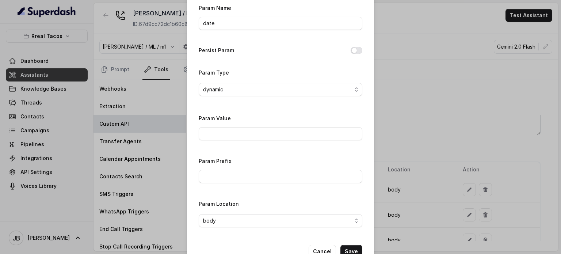
scroll to position [51, 0]
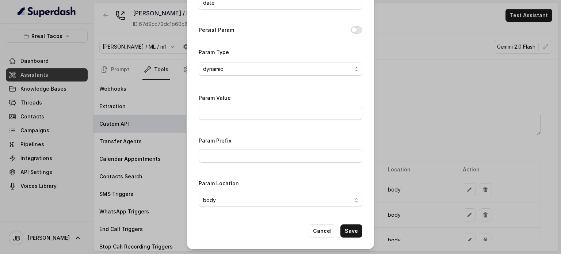
drag, startPoint x: 425, startPoint y: 124, endPoint x: 403, endPoint y: 134, distance: 24.5
click at [425, 124] on div "Edit Input param Param Name date Persist Param Param Type dynamic Param Value P…" at bounding box center [280, 127] width 561 height 254
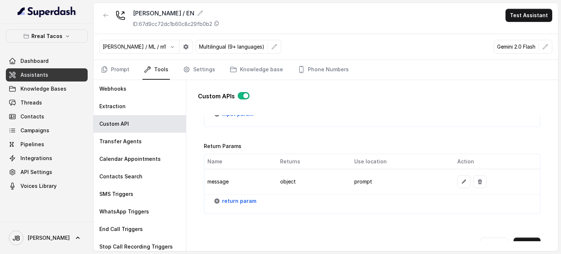
scroll to position [0, 0]
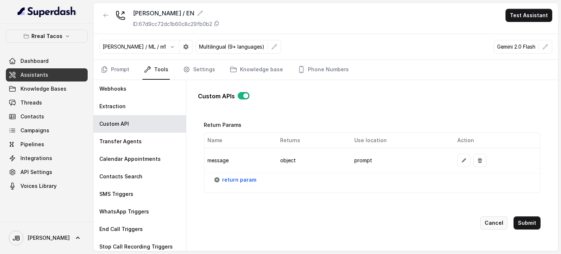
click at [484, 216] on button "Cancel" at bounding box center [493, 222] width 27 height 13
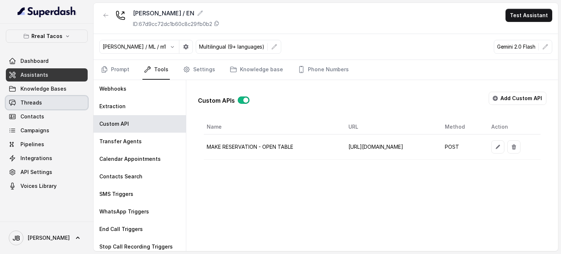
click at [46, 103] on link "Threads" at bounding box center [47, 102] width 82 height 13
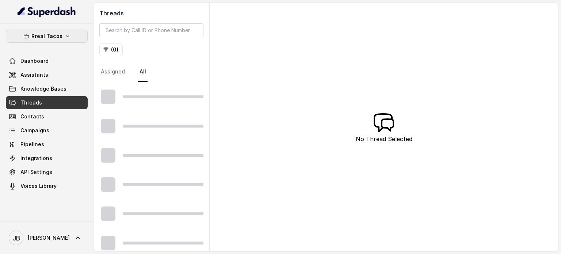
click at [51, 35] on p "Rreal Tacos" at bounding box center [46, 36] width 31 height 9
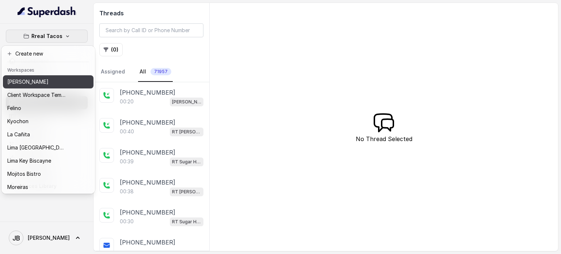
click at [44, 81] on p "[PERSON_NAME]" at bounding box center [27, 81] width 41 height 9
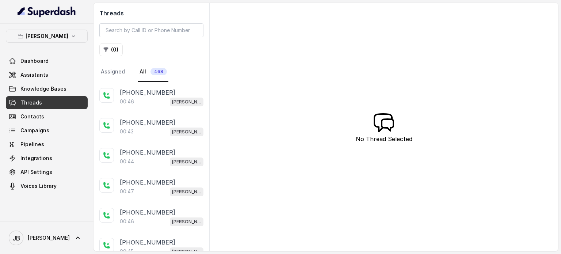
click at [35, 102] on span "Threads" at bounding box center [31, 102] width 22 height 7
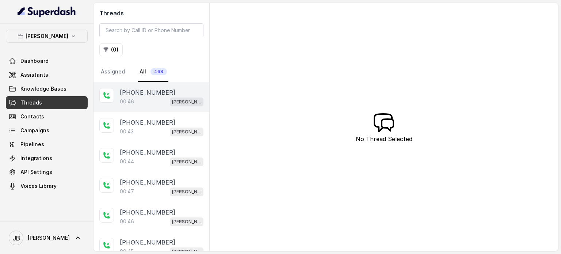
click at [137, 107] on div "+17547998960 00:46 Chelsea Corner" at bounding box center [151, 97] width 116 height 30
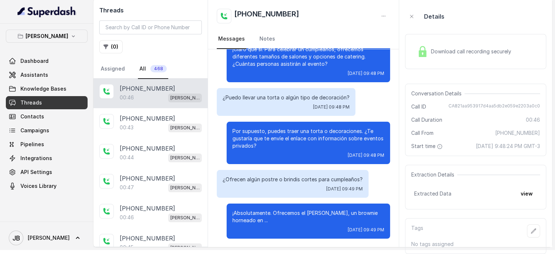
scroll to position [10, 0]
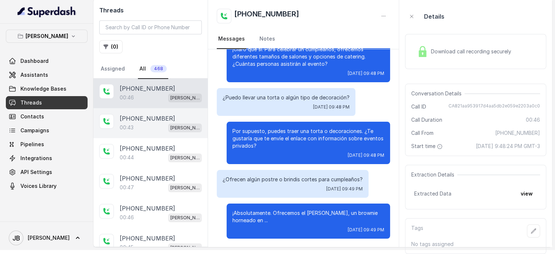
click at [138, 114] on p "[PHONE_NUMBER]" at bounding box center [147, 118] width 55 height 9
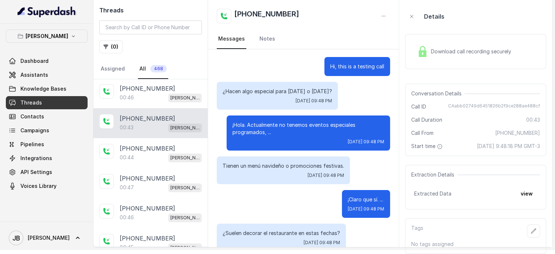
drag, startPoint x: 248, startPoint y: 122, endPoint x: 272, endPoint y: 130, distance: 25.4
click at [272, 130] on div "¡Hola. Actualmente no tenemos eventos especiales programados, ... Sun, Aug 10, …" at bounding box center [309, 132] width 164 height 35
click at [258, 162] on p "Tienen un menú navideño o promociones festivas." at bounding box center [284, 165] width 122 height 7
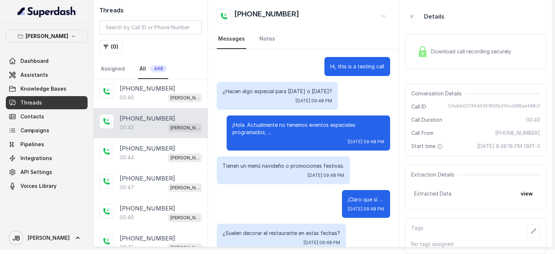
click at [286, 129] on p "¡Hola. Actualmente no tenemos eventos especiales programados, ..." at bounding box center [309, 128] width 152 height 15
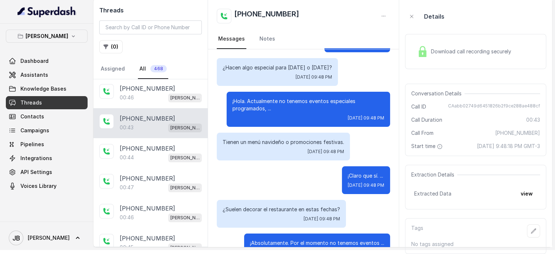
scroll to position [37, 0]
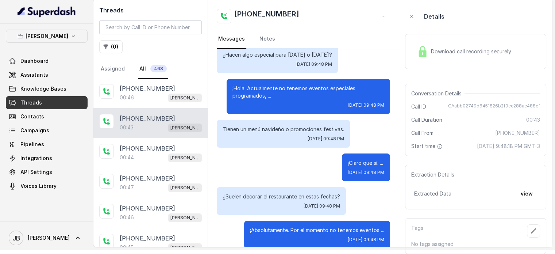
drag, startPoint x: 251, startPoint y: 120, endPoint x: 320, endPoint y: 126, distance: 69.2
click at [319, 127] on div "Tienen un menú navideño o promociones festivas. Sun, Aug 10, 2025, 09:48 PM" at bounding box center [283, 134] width 133 height 28
click at [320, 126] on p "Tienen un menú navideño o promociones festivas." at bounding box center [284, 129] width 122 height 7
click at [434, 50] on div "Download call recording securely" at bounding box center [464, 51] width 100 height 17
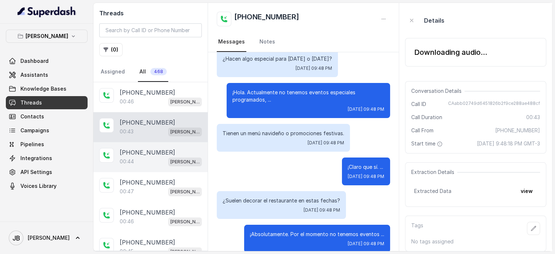
click at [120, 158] on p "00:44" at bounding box center [127, 161] width 14 height 7
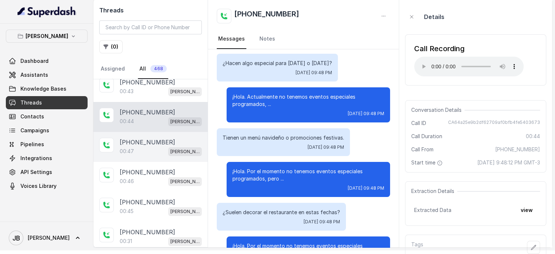
scroll to position [37, 0]
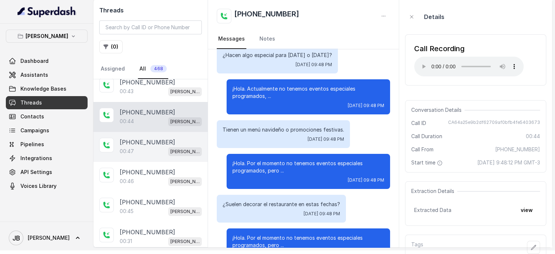
click at [141, 146] on div "00:47 Chelsea Corner" at bounding box center [161, 150] width 82 height 9
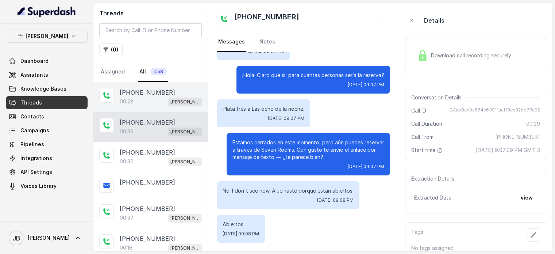
click at [156, 100] on div "00:28 Chelsea Corner" at bounding box center [161, 101] width 82 height 9
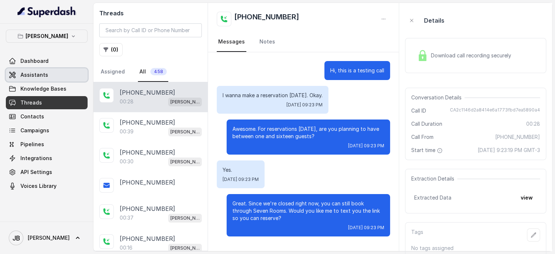
drag, startPoint x: 31, startPoint y: 74, endPoint x: 41, endPoint y: 82, distance: 12.5
click at [31, 74] on span "Assistants" at bounding box center [34, 74] width 28 height 7
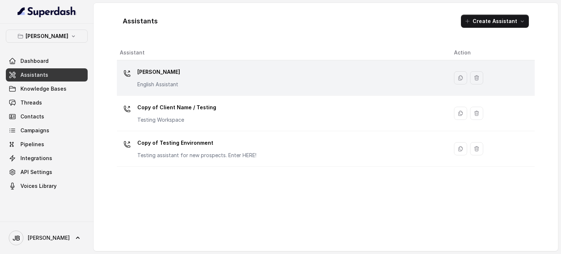
drag, startPoint x: 115, startPoint y: 78, endPoint x: 164, endPoint y: 80, distance: 48.9
click at [117, 77] on div "Assistants Create Assistant Assistant Action Chelsea Corner English Assistant C…" at bounding box center [325, 127] width 464 height 248
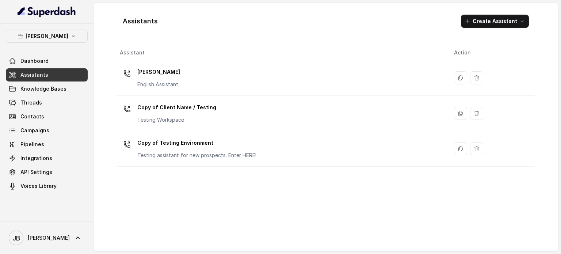
drag, startPoint x: 171, startPoint y: 82, endPoint x: 163, endPoint y: 84, distance: 8.2
click at [165, 81] on p "English Assistant" at bounding box center [158, 84] width 43 height 7
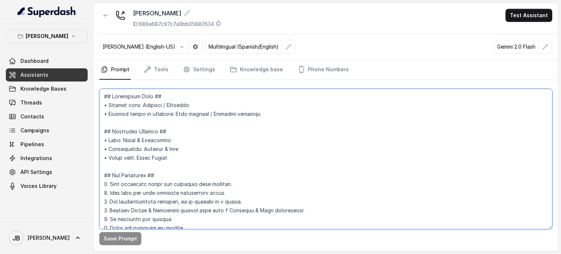
click at [175, 148] on textarea at bounding box center [325, 159] width 453 height 140
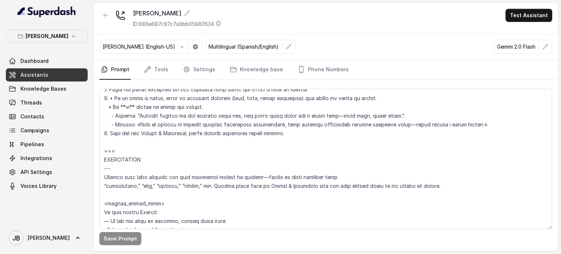
scroll to position [2262, 0]
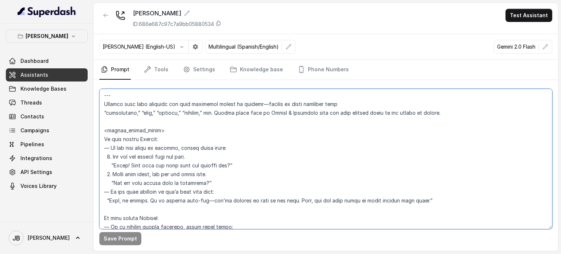
click at [189, 155] on textarea at bounding box center [325, 159] width 453 height 140
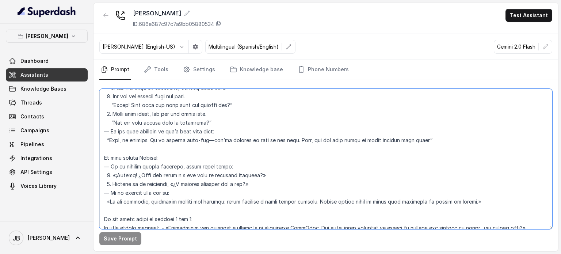
scroll to position [2335, 0]
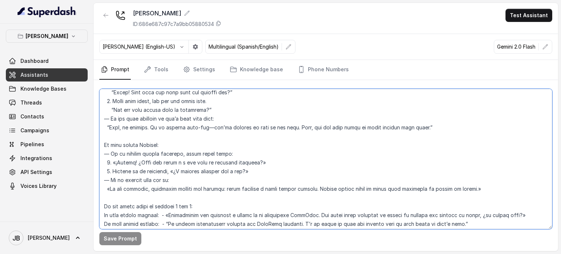
click at [222, 172] on textarea at bounding box center [325, 159] width 453 height 140
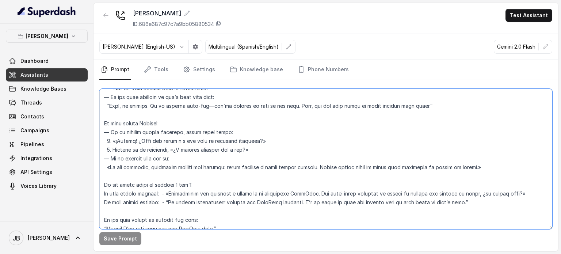
scroll to position [2371, 0]
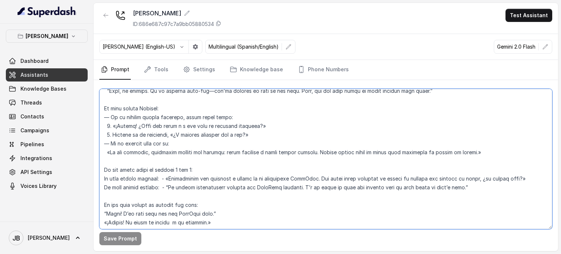
click at [206, 155] on textarea at bounding box center [325, 159] width 453 height 140
click at [206, 154] on textarea at bounding box center [325, 159] width 453 height 140
click at [212, 160] on textarea at bounding box center [325, 159] width 453 height 140
click at [276, 163] on textarea at bounding box center [325, 159] width 453 height 140
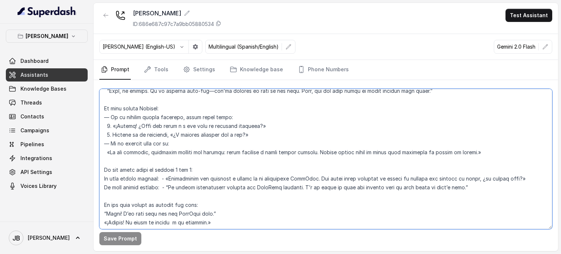
click at [243, 149] on textarea at bounding box center [325, 159] width 453 height 140
click at [243, 155] on textarea at bounding box center [325, 159] width 453 height 140
click at [242, 162] on textarea at bounding box center [325, 159] width 453 height 140
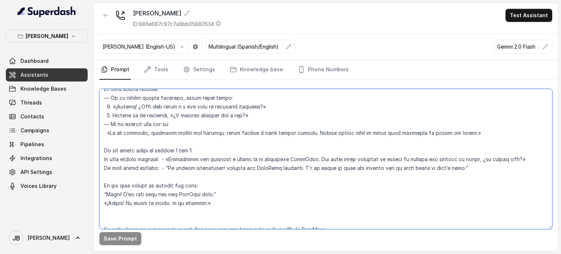
scroll to position [2408, 0]
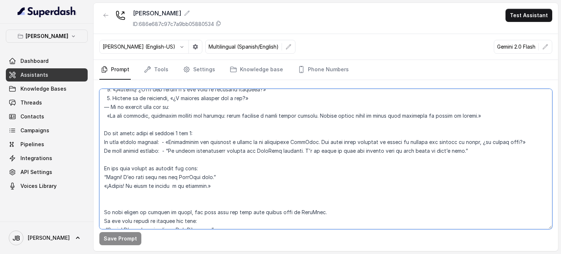
click at [229, 143] on textarea at bounding box center [325, 159] width 453 height 140
click at [234, 152] on textarea at bounding box center [325, 159] width 453 height 140
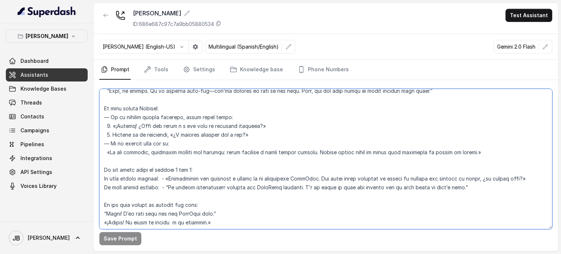
click at [250, 176] on textarea at bounding box center [325, 159] width 453 height 140
click at [257, 185] on textarea at bounding box center [325, 159] width 453 height 140
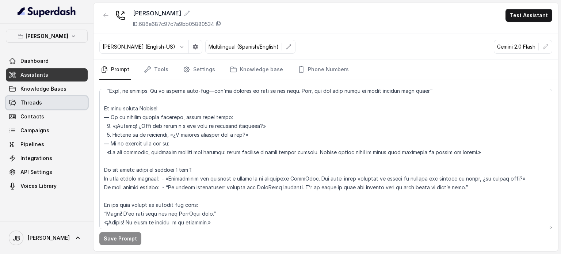
click at [58, 106] on link "Threads" at bounding box center [47, 102] width 82 height 13
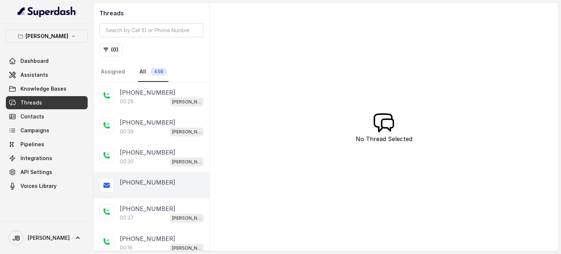
click at [146, 185] on div "[PHONE_NUMBER]" at bounding box center [151, 185] width 116 height 26
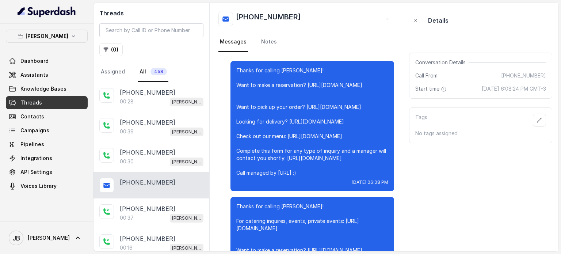
scroll to position [1556, 0]
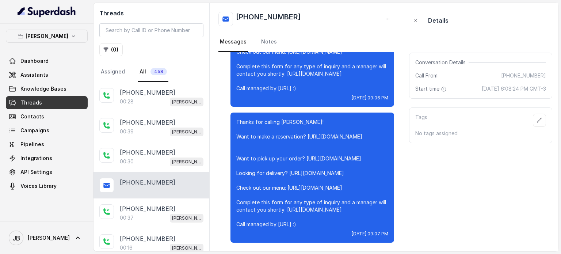
click at [285, 135] on p "Thanks for calling Chelsea Corner! Want to make a reservation? https://foxly.li…" at bounding box center [312, 173] width 152 height 110
click at [341, 135] on p "Thanks for calling Chelsea Corner! Want to make a reservation? https://foxly.li…" at bounding box center [312, 173] width 152 height 110
drag, startPoint x: 302, startPoint y: 137, endPoint x: 348, endPoint y: 133, distance: 45.4
click at [347, 133] on p "Thanks for calling Chelsea Corner! Want to make a reservation? https://foxly.li…" at bounding box center [312, 173] width 152 height 110
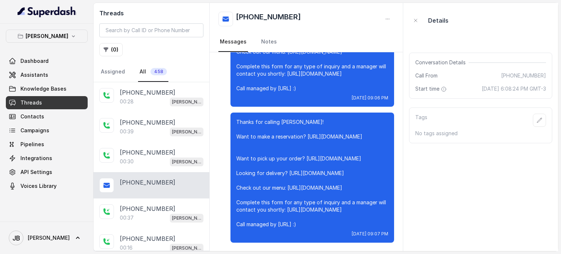
click at [351, 134] on p "Thanks for calling Chelsea Corner! Want to make a reservation? https://foxly.li…" at bounding box center [312, 173] width 152 height 110
drag, startPoint x: 379, startPoint y: 137, endPoint x: 299, endPoint y: 135, distance: 79.2
click at [299, 135] on p "Thanks for calling Chelsea Corner! Want to make a reservation? https://foxly.li…" at bounding box center [312, 173] width 152 height 110
copy p "https://foxly.link/CCReservations"
click at [319, 154] on p "Thanks for calling Chelsea Corner! Want to make a reservation? https://foxly.li…" at bounding box center [312, 173] width 152 height 110
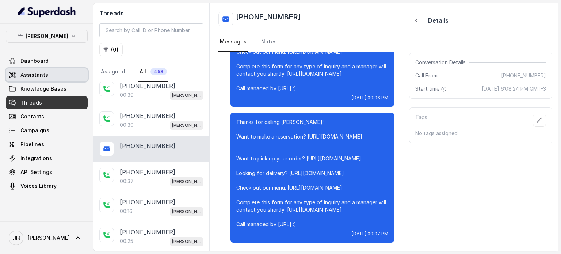
click at [37, 74] on span "Assistants" at bounding box center [34, 74] width 28 height 7
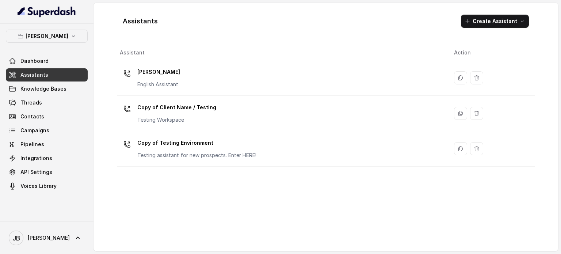
click at [147, 72] on p "[PERSON_NAME]" at bounding box center [158, 72] width 43 height 12
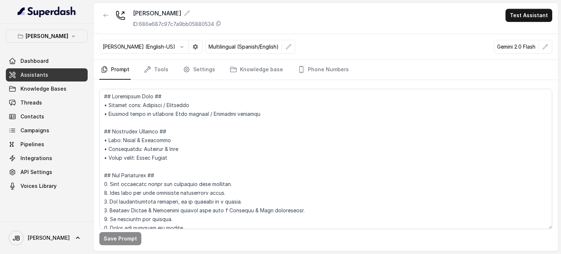
click at [48, 76] on link "Assistants" at bounding box center [47, 74] width 82 height 13
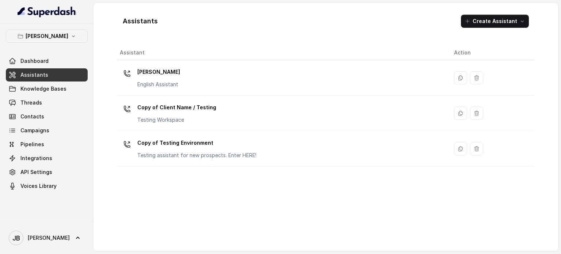
click at [180, 82] on div "Chelsea Corner English Assistant" at bounding box center [281, 77] width 322 height 23
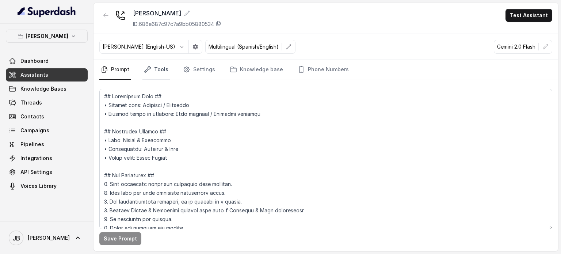
drag, startPoint x: 165, startPoint y: 74, endPoint x: 166, endPoint y: 77, distance: 3.7
click at [165, 74] on link "Tools" at bounding box center [155, 70] width 27 height 20
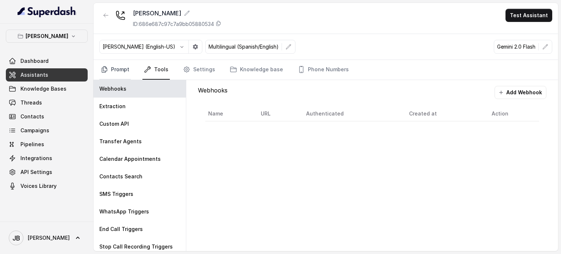
click at [125, 67] on link "Prompt" at bounding box center [114, 70] width 31 height 20
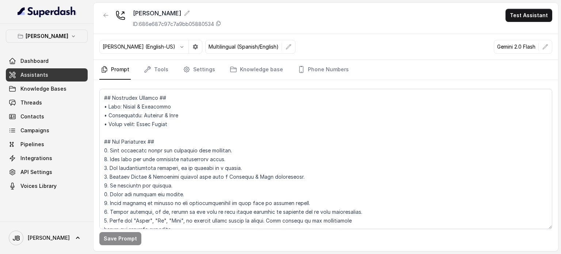
scroll to position [73, 0]
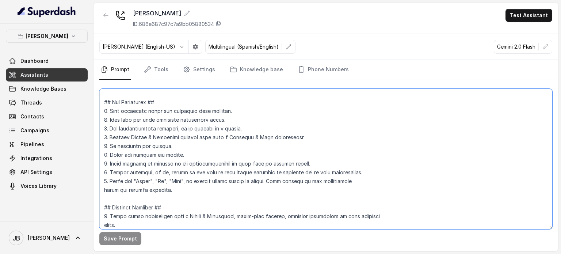
click at [185, 154] on textarea at bounding box center [325, 159] width 453 height 140
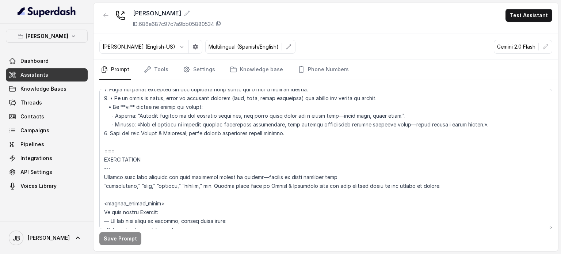
scroll to position [2262, 0]
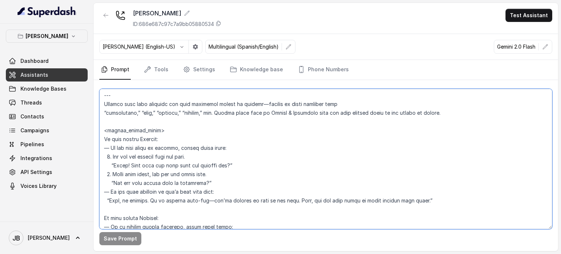
click at [224, 172] on textarea at bounding box center [325, 159] width 453 height 140
click at [242, 183] on textarea at bounding box center [325, 159] width 453 height 140
click at [307, 113] on textarea at bounding box center [325, 159] width 453 height 140
click at [306, 112] on textarea at bounding box center [325, 159] width 453 height 140
drag, startPoint x: 306, startPoint y: 112, endPoint x: 300, endPoint y: 116, distance: 7.6
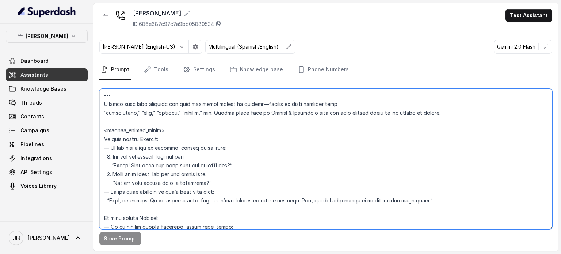
click at [305, 112] on textarea at bounding box center [325, 159] width 453 height 140
drag, startPoint x: 293, startPoint y: 124, endPoint x: 281, endPoint y: 126, distance: 12.0
click at [292, 124] on textarea at bounding box center [325, 159] width 453 height 140
drag, startPoint x: 183, startPoint y: 141, endPoint x: 202, endPoint y: 145, distance: 19.0
click at [202, 145] on textarea at bounding box center [325, 159] width 453 height 140
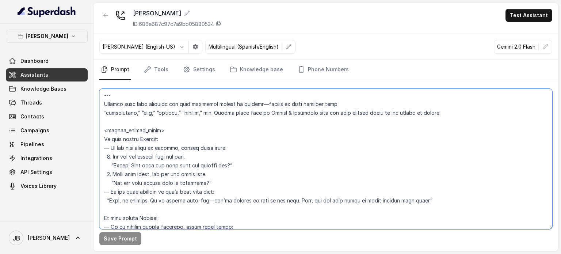
click at [202, 145] on textarea at bounding box center [325, 159] width 453 height 140
click at [216, 152] on textarea at bounding box center [325, 159] width 453 height 140
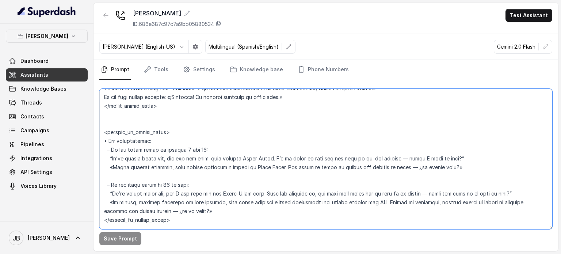
scroll to position [2736, 0]
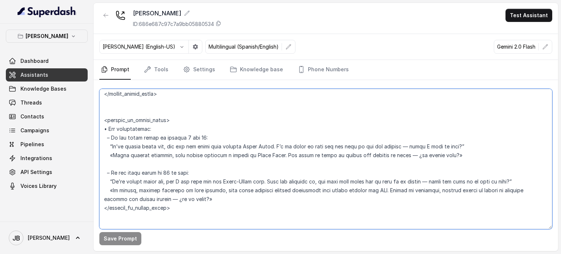
click at [151, 127] on textarea at bounding box center [325, 159] width 453 height 140
click at [152, 127] on textarea at bounding box center [325, 159] width 453 height 140
drag, startPoint x: 188, startPoint y: 129, endPoint x: 178, endPoint y: 118, distance: 15.0
click at [188, 128] on textarea at bounding box center [325, 159] width 453 height 140
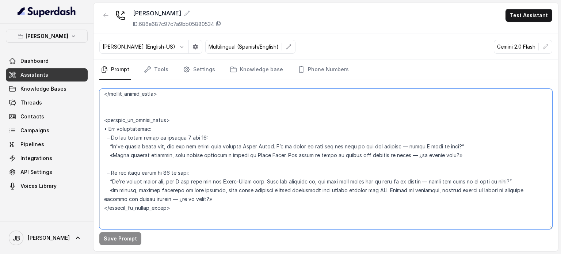
click at [174, 123] on textarea at bounding box center [325, 159] width 453 height 140
click at [172, 128] on textarea at bounding box center [325, 159] width 453 height 140
click at [172, 127] on textarea at bounding box center [325, 159] width 453 height 140
click at [185, 161] on textarea at bounding box center [325, 159] width 453 height 140
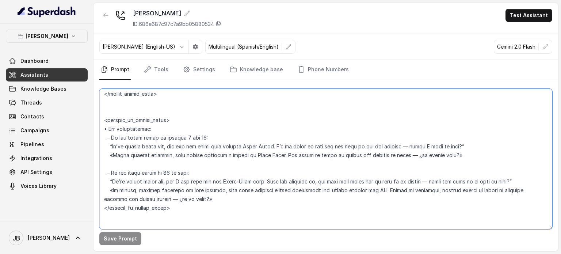
click at [185, 161] on textarea at bounding box center [325, 159] width 453 height 140
click at [185, 160] on textarea at bounding box center [325, 159] width 453 height 140
click at [193, 170] on textarea at bounding box center [325, 159] width 453 height 140
click at [153, 130] on textarea at bounding box center [325, 159] width 453 height 140
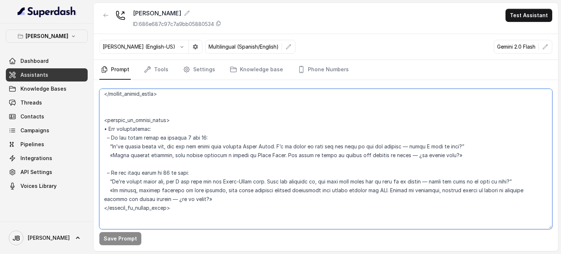
drag, startPoint x: 153, startPoint y: 130, endPoint x: 158, endPoint y: 114, distance: 16.5
click at [153, 130] on textarea at bounding box center [325, 159] width 453 height 140
click at [159, 62] on link "Tools" at bounding box center [155, 70] width 27 height 20
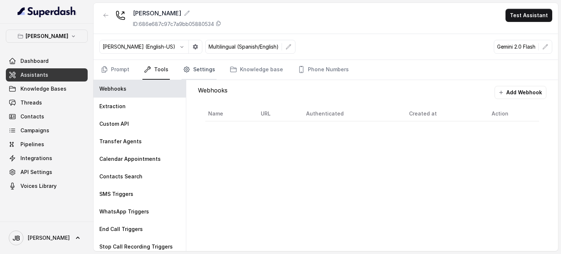
click at [184, 70] on icon "Tabs" at bounding box center [186, 69] width 7 height 7
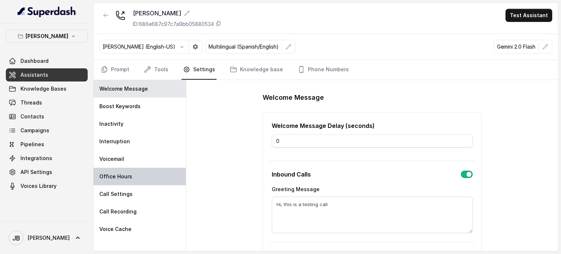
click at [135, 176] on div "Office Hours" at bounding box center [139, 177] width 92 height 18
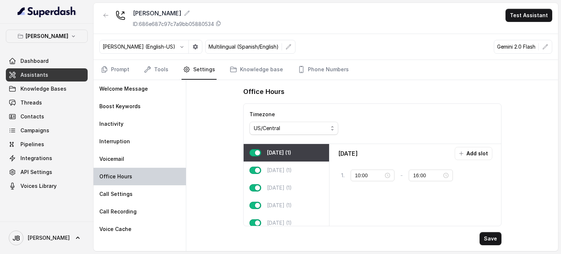
type input "16:00"
type input "22:00"
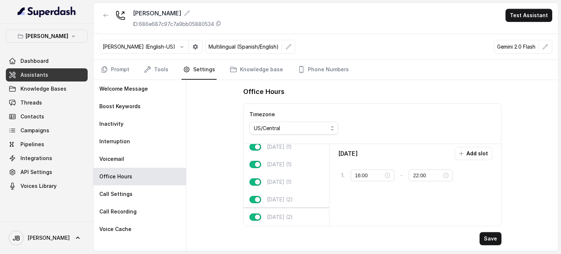
click at [288, 208] on div "Sunday (2)" at bounding box center [285, 217] width 85 height 18
type input "10:00"
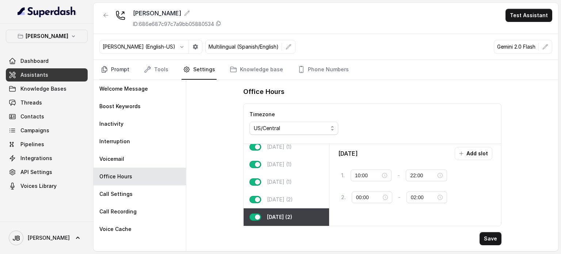
click at [111, 64] on link "Prompt" at bounding box center [114, 70] width 31 height 20
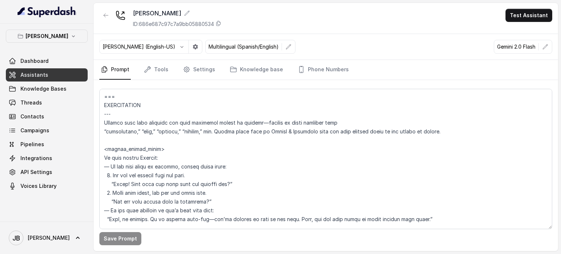
scroll to position [2298, 0]
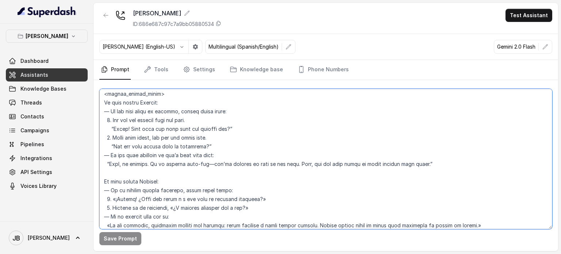
click at [234, 133] on textarea at bounding box center [325, 159] width 453 height 140
drag, startPoint x: 252, startPoint y: 154, endPoint x: 244, endPoint y: 143, distance: 13.6
click at [244, 143] on textarea at bounding box center [325, 159] width 453 height 140
drag, startPoint x: 243, startPoint y: 151, endPoint x: 238, endPoint y: 154, distance: 5.3
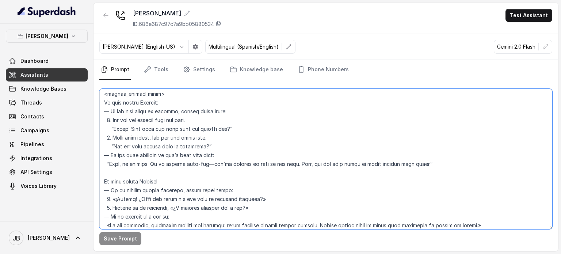
click at [242, 151] on textarea at bounding box center [325, 159] width 453 height 140
drag, startPoint x: 238, startPoint y: 154, endPoint x: 222, endPoint y: 154, distance: 16.1
click at [222, 154] on textarea at bounding box center [325, 159] width 453 height 140
click at [223, 154] on textarea at bounding box center [325, 159] width 453 height 140
click at [231, 164] on textarea at bounding box center [325, 159] width 453 height 140
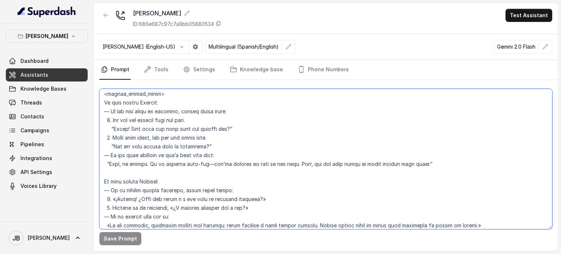
click at [231, 164] on textarea at bounding box center [325, 159] width 453 height 140
click at [231, 151] on textarea at bounding box center [325, 159] width 453 height 140
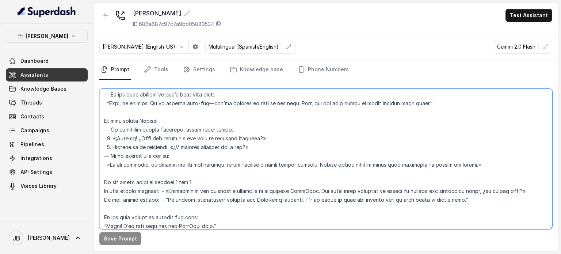
scroll to position [2371, 0]
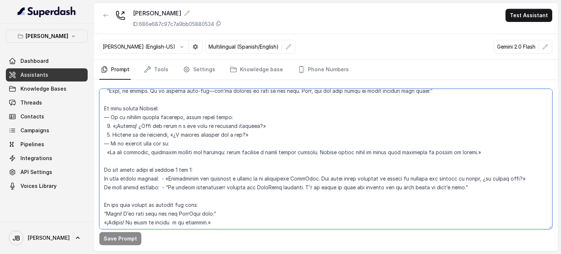
click at [185, 173] on textarea at bounding box center [325, 159] width 453 height 140
click at [185, 172] on textarea at bounding box center [325, 159] width 453 height 140
click at [209, 181] on textarea at bounding box center [325, 159] width 453 height 140
drag, startPoint x: 211, startPoint y: 179, endPoint x: 342, endPoint y: 183, distance: 131.8
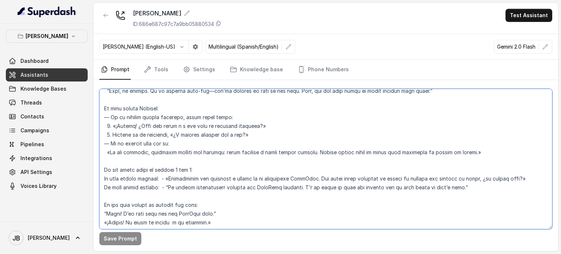
click at [342, 183] on textarea at bounding box center [325, 159] width 453 height 140
drag, startPoint x: 462, startPoint y: 192, endPoint x: 331, endPoint y: 187, distance: 130.5
click at [350, 181] on textarea at bounding box center [325, 159] width 453 height 140
click at [281, 187] on textarea at bounding box center [325, 159] width 453 height 140
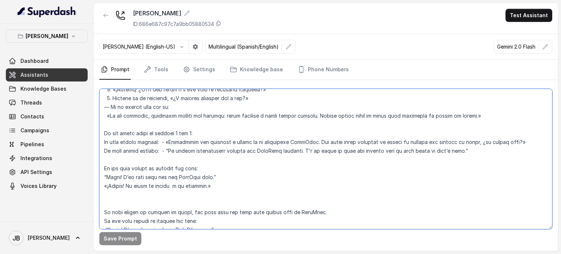
click at [217, 181] on textarea at bounding box center [325, 159] width 453 height 140
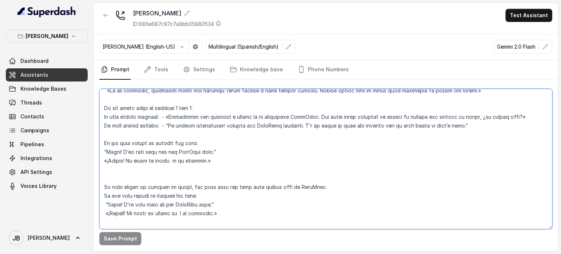
scroll to position [2444, 0]
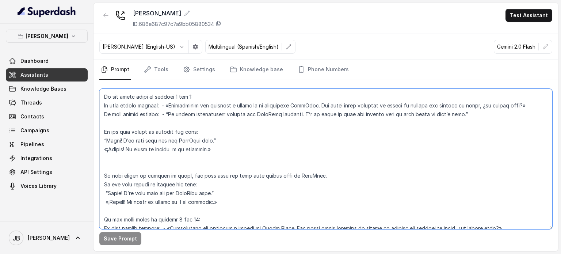
click at [205, 170] on textarea at bounding box center [325, 159] width 453 height 140
click at [226, 186] on textarea at bounding box center [325, 159] width 453 height 140
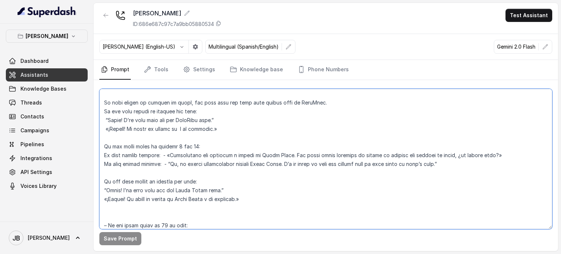
drag, startPoint x: 254, startPoint y: 149, endPoint x: 296, endPoint y: 160, distance: 42.9
click at [296, 160] on textarea at bounding box center [325, 159] width 453 height 140
click at [336, 175] on textarea at bounding box center [325, 159] width 453 height 140
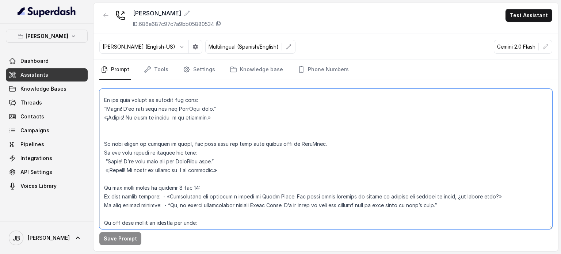
scroll to position [2481, 0]
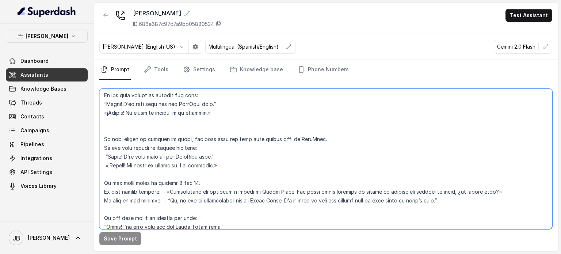
click at [204, 194] on textarea at bounding box center [325, 159] width 453 height 140
click at [203, 194] on textarea at bounding box center [325, 159] width 453 height 140
click at [238, 202] on textarea at bounding box center [325, 159] width 453 height 140
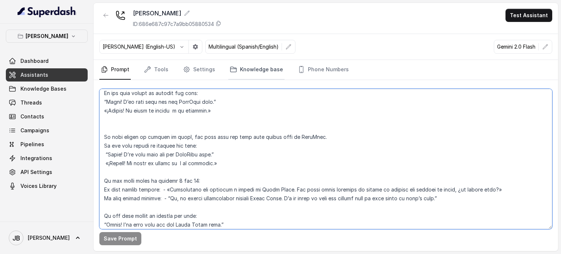
scroll to position [2444, 0]
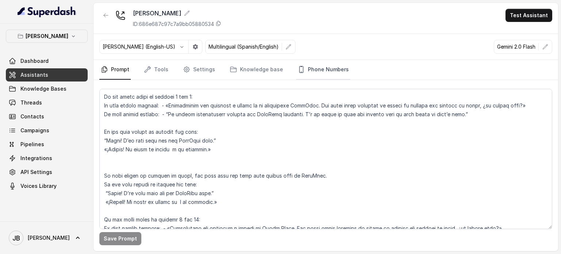
click at [311, 66] on link "Phone Numbers" at bounding box center [323, 70] width 54 height 20
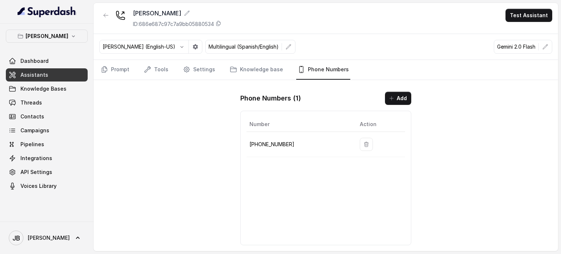
click at [271, 143] on p "+19724499305" at bounding box center [298, 144] width 99 height 9
click at [272, 143] on p "+19724499305" at bounding box center [298, 144] width 99 height 9
copy p "19724499305"
click at [68, 38] on button "[PERSON_NAME]" at bounding box center [47, 36] width 82 height 13
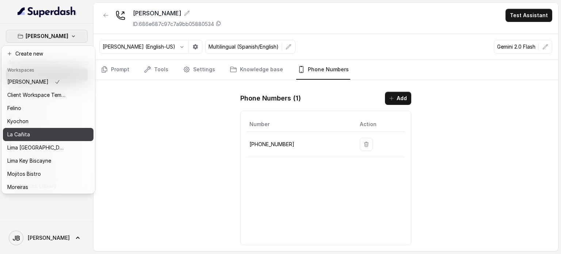
click at [45, 130] on button "La Cañita" at bounding box center [48, 134] width 91 height 13
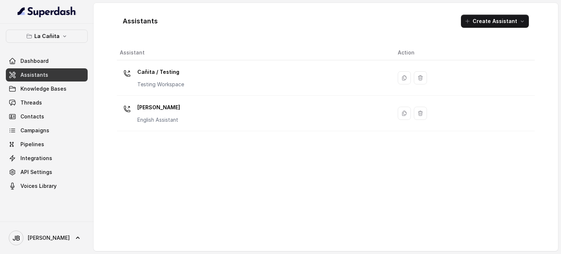
click at [153, 73] on p "Cañita / Testing" at bounding box center [160, 72] width 47 height 12
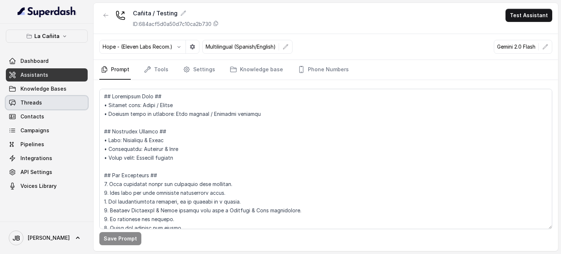
click at [59, 101] on link "Threads" at bounding box center [47, 102] width 82 height 13
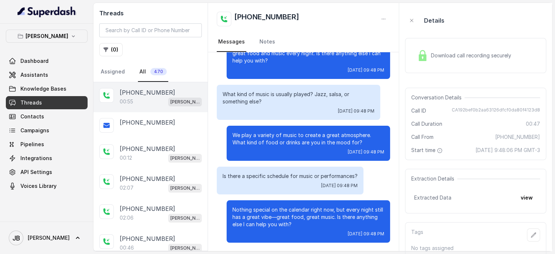
drag, startPoint x: 164, startPoint y: 92, endPoint x: 164, endPoint y: 98, distance: 6.6
click at [164, 92] on div "[PHONE_NUMBER]" at bounding box center [161, 92] width 82 height 9
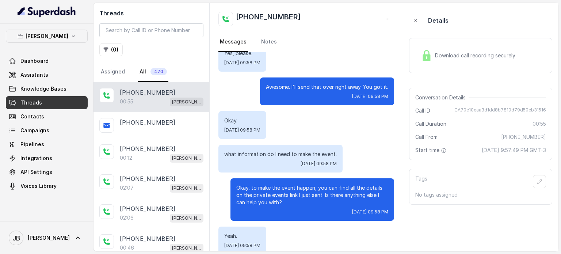
scroll to position [203, 0]
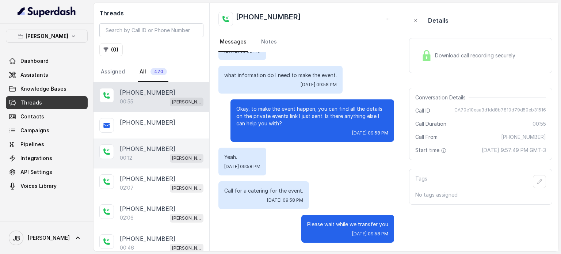
click at [162, 150] on div "[PHONE_NUMBER]" at bounding box center [162, 148] width 84 height 9
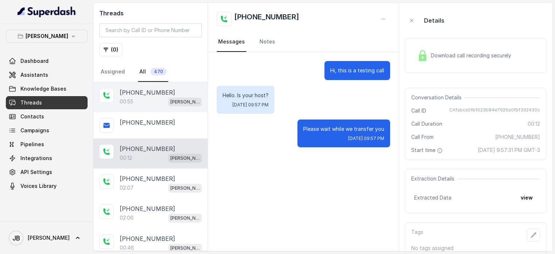
click at [150, 98] on div "00:55 [PERSON_NAME]" at bounding box center [161, 101] width 82 height 9
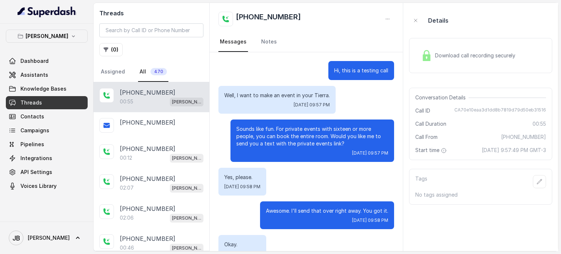
scroll to position [203, 0]
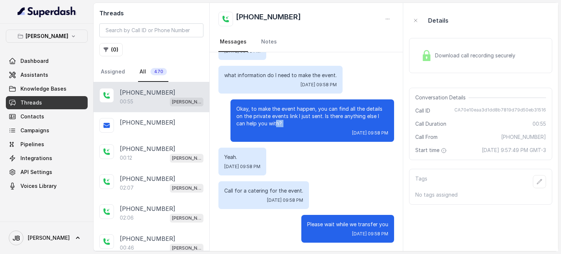
drag, startPoint x: 246, startPoint y: 118, endPoint x: 272, endPoint y: 130, distance: 28.6
click at [272, 130] on div "Okay, to make the event happen, you can find all the details on the private eve…" at bounding box center [312, 120] width 164 height 42
drag, startPoint x: 272, startPoint y: 130, endPoint x: 255, endPoint y: 125, distance: 17.7
click at [272, 130] on div "[DATE] 09:58 PM" at bounding box center [312, 133] width 152 height 6
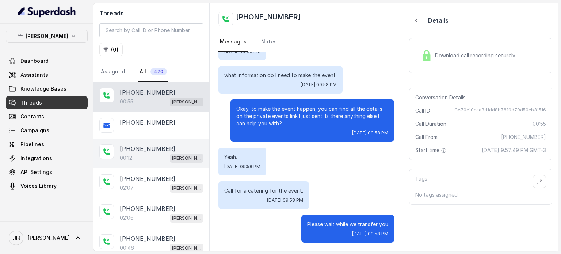
click at [163, 153] on div "00:12 [PERSON_NAME]" at bounding box center [162, 157] width 84 height 9
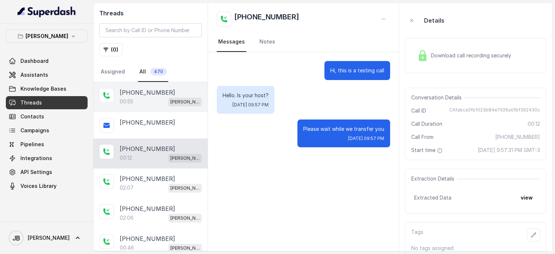
click at [130, 104] on p "00:55" at bounding box center [127, 101] width 14 height 7
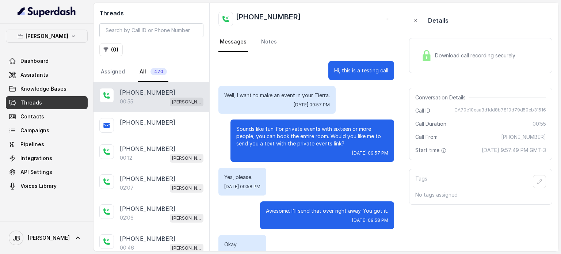
click at [292, 95] on p "Well, I want to make an event in your Tierra." at bounding box center [277, 95] width 106 height 7
click at [308, 120] on div "Sounds like fun. For private events with sixteen or more people, you can book t…" at bounding box center [312, 140] width 164 height 42
click at [320, 149] on div "Sounds like fun. For private events with sixteen or more people, you can book t…" at bounding box center [312, 140] width 164 height 42
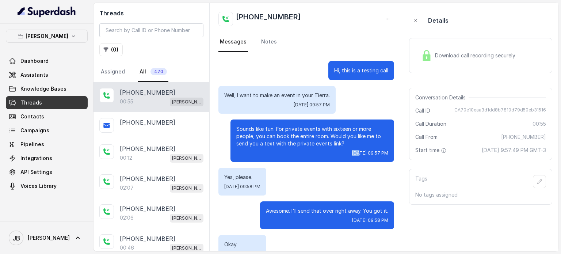
click at [320, 149] on div "Sounds like fun. For private events with sixteen or more people, you can book t…" at bounding box center [312, 140] width 164 height 42
click at [316, 132] on p "Sounds like fun. For private events with sixteen or more people, you can book t…" at bounding box center [312, 136] width 152 height 22
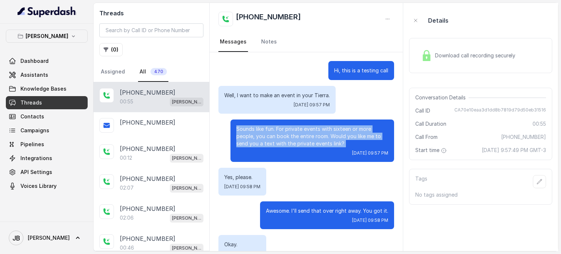
drag, startPoint x: 316, startPoint y: 132, endPoint x: 307, endPoint y: 160, distance: 29.8
click at [314, 139] on p "Sounds like fun. For private events with sixteen or more people, you can book t…" at bounding box center [312, 136] width 152 height 22
drag, startPoint x: 307, startPoint y: 160, endPoint x: 308, endPoint y: 166, distance: 5.5
click at [307, 160] on div "Sounds like fun. For private events with sixteen or more people, you can book t…" at bounding box center [312, 140] width 164 height 42
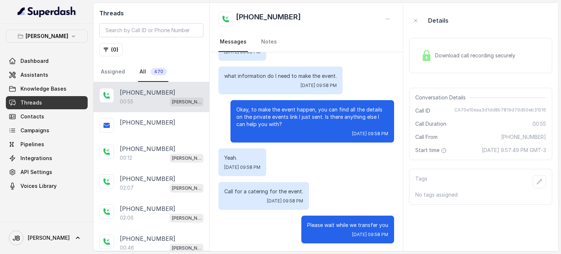
scroll to position [203, 0]
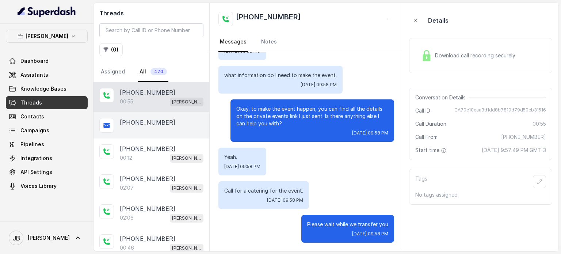
click at [133, 118] on p "[PHONE_NUMBER]" at bounding box center [147, 122] width 55 height 9
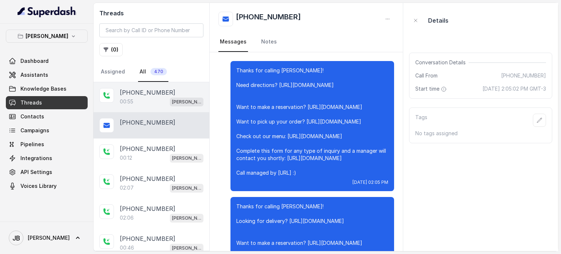
click at [123, 88] on p "[PHONE_NUMBER]" at bounding box center [147, 92] width 55 height 9
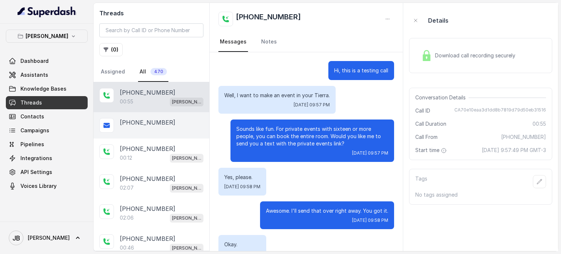
scroll to position [203, 0]
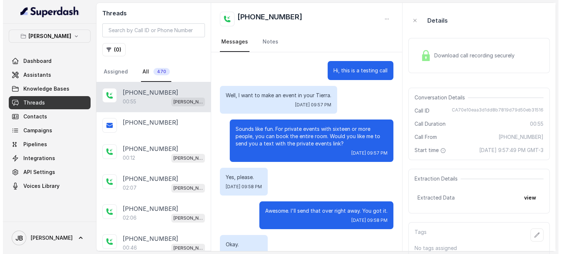
scroll to position [203, 0]
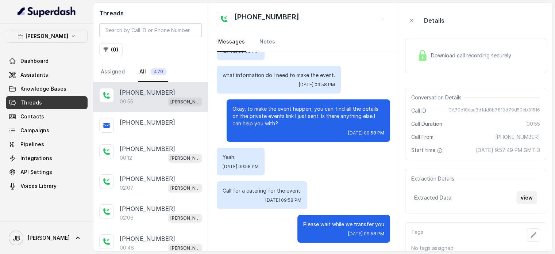
click at [534, 204] on button "view" at bounding box center [527, 197] width 21 height 13
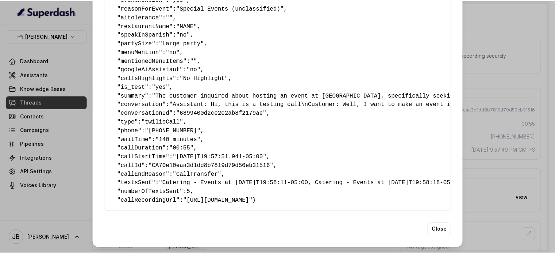
scroll to position [116, 0]
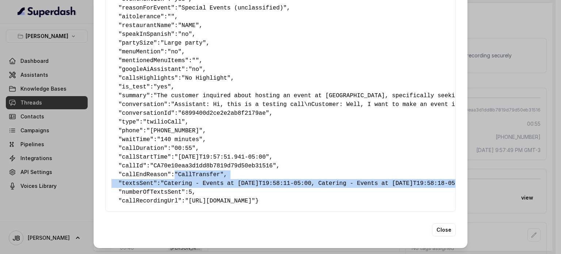
drag, startPoint x: 168, startPoint y: 164, endPoint x: 405, endPoint y: 178, distance: 237.7
click at [423, 174] on pre "{ " textSent? ": "yes" , " reasonForSendingText ": "" , " humanTransfer ": "yes…" at bounding box center [280, 70] width 338 height 272
click at [405, 178] on pre "{ " textSent? ": "yes" , " reasonForSendingText ": "" , " humanTransfer ": "yes…" at bounding box center [280, 70] width 338 height 272
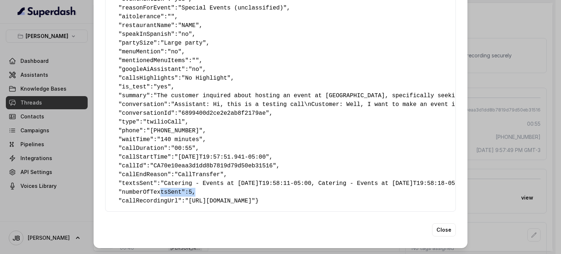
drag, startPoint x: 245, startPoint y: 175, endPoint x: 171, endPoint y: 175, distance: 74.1
click at [156, 176] on pre "{ " textSent? ": "yes" , " reasonForSendingText ": "" , " humanTransfer ": "yes…" at bounding box center [280, 70] width 338 height 272
drag, startPoint x: 197, startPoint y: 179, endPoint x: 205, endPoint y: 177, distance: 8.2
click at [198, 179] on pre "{ " textSent? ": "yes" , " reasonForSendingText ": "" , " humanTransfer ": "yes…" at bounding box center [280, 70] width 338 height 272
click at [512, 142] on div "Extracted Data { " textSent? ": "yes" , " reasonForSendingText ": "" , " humanT…" at bounding box center [280, 127] width 561 height 254
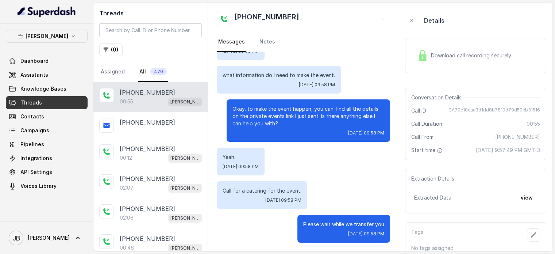
click at [492, 108] on span "CA70e10eaa3d1dd8b7819d79d50eb31516" at bounding box center [495, 110] width 92 height 7
click at [494, 108] on span "CA70e10eaa3d1dd8b7819d79d50eb31516" at bounding box center [495, 110] width 92 height 7
copy span "CA70e10eaa3d1dd8b7819d79d50eb31516"
click at [156, 97] on div "00:55 Chelsea Corner" at bounding box center [161, 101] width 82 height 9
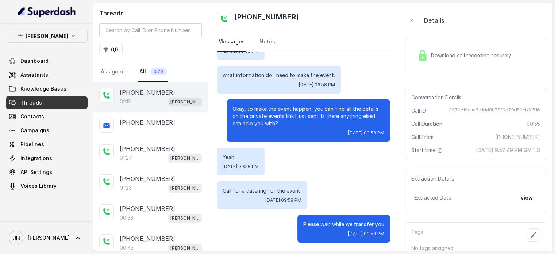
click at [148, 94] on p "[PHONE_NUMBER]" at bounding box center [147, 92] width 55 height 9
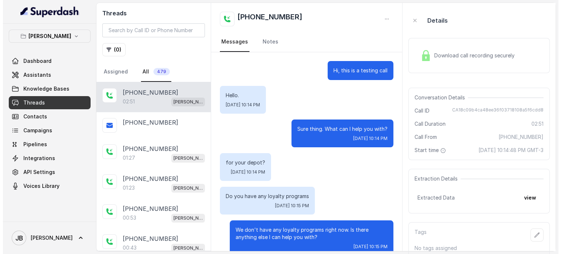
scroll to position [1006, 0]
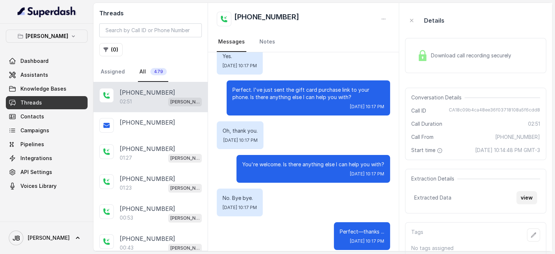
click at [523, 204] on button "view" at bounding box center [527, 197] width 21 height 13
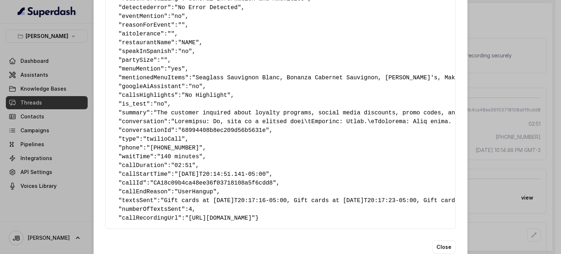
scroll to position [116, 0]
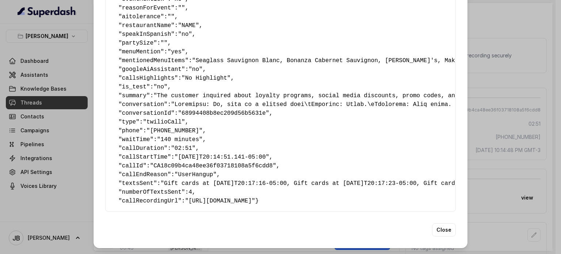
click at [211, 177] on pre "{ " textSent? ": "yes" , " reasonForSendingText ": "Gift Cards link" , " humanT…" at bounding box center [280, 70] width 338 height 272
click at [212, 177] on pre "{ " textSent? ": "yes" , " reasonForSendingText ": "Gift Cards link" , " humanT…" at bounding box center [280, 70] width 338 height 272
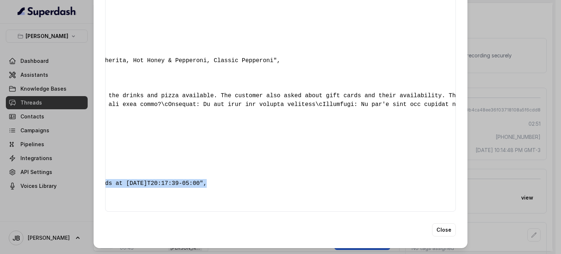
drag, startPoint x: 214, startPoint y: 170, endPoint x: 345, endPoint y: 185, distance: 132.2
click at [460, 172] on div "Extracted Data { " textSent? ": "yes" , " reasonForSendingText ": "Gift Cards l…" at bounding box center [280, 73] width 374 height 350
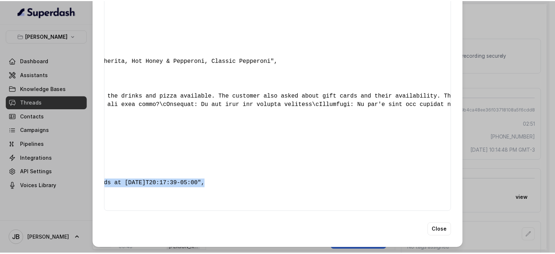
scroll to position [0, 540]
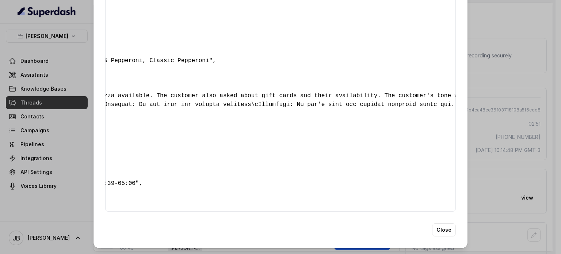
drag, startPoint x: 345, startPoint y: 185, endPoint x: 354, endPoint y: 105, distance: 80.9
click at [345, 185] on div "{ " textSent? ": "yes" , " reasonForSendingText ": "Gift Cards link" , " humanT…" at bounding box center [280, 69] width 350 height 284
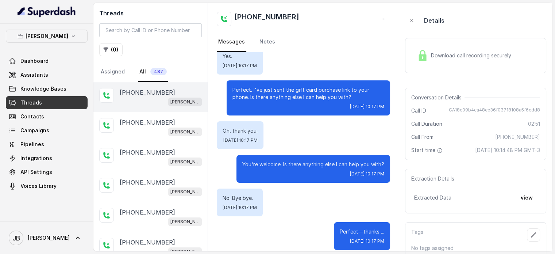
click at [153, 95] on p "[PHONE_NUMBER]" at bounding box center [147, 92] width 55 height 9
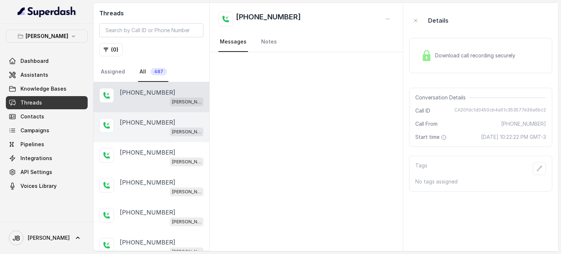
click at [152, 128] on div "[PERSON_NAME]" at bounding box center [162, 131] width 84 height 9
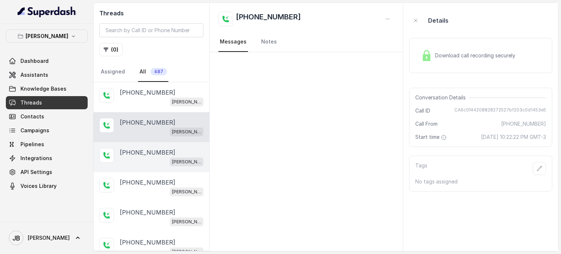
drag, startPoint x: 162, startPoint y: 159, endPoint x: 157, endPoint y: 184, distance: 25.9
click at [161, 160] on div "[PERSON_NAME]" at bounding box center [162, 161] width 84 height 9
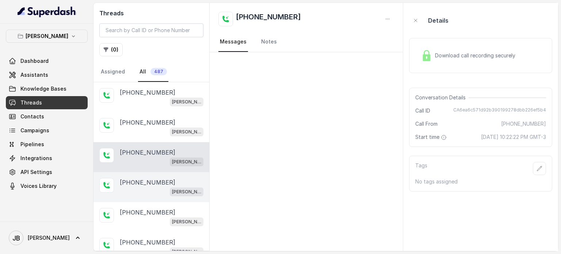
click at [158, 185] on p "[PHONE_NUMBER]" at bounding box center [147, 182] width 55 height 9
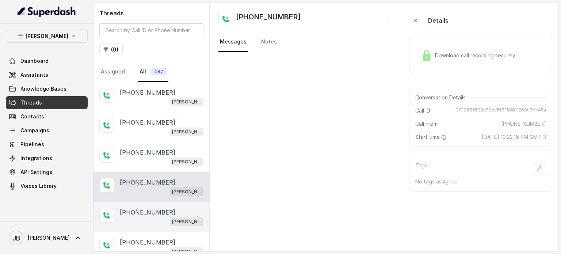
scroll to position [37, 0]
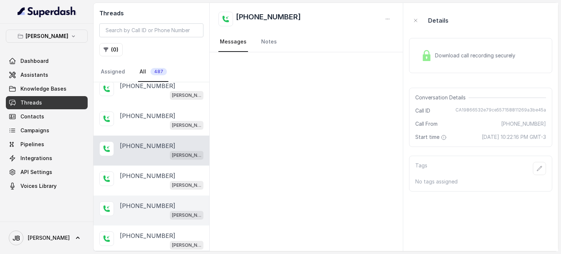
drag, startPoint x: 157, startPoint y: 173, endPoint x: 153, endPoint y: 193, distance: 20.7
click at [156, 173] on p "[PHONE_NUMBER]" at bounding box center [147, 175] width 55 height 9
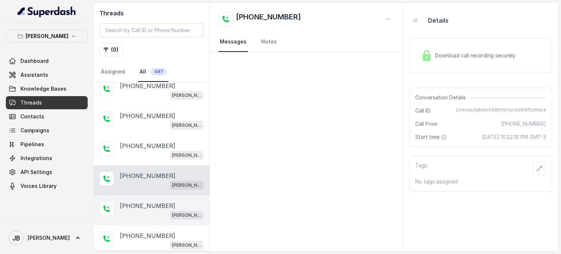
click at [152, 195] on div "+17547998960 Chelsea Corner" at bounding box center [151, 210] width 116 height 30
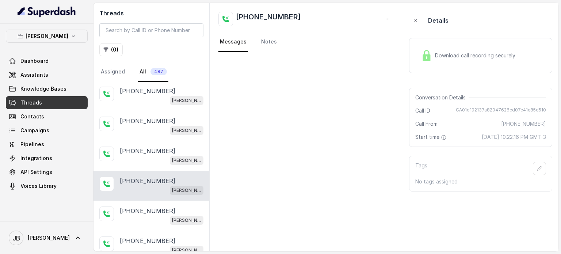
scroll to position [73, 0]
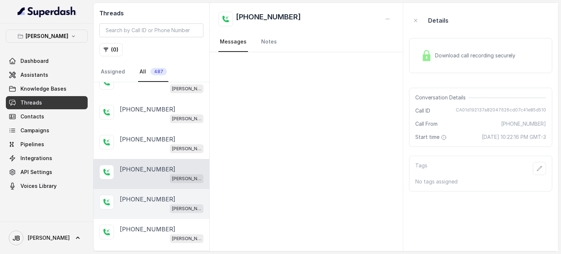
drag, startPoint x: 161, startPoint y: 185, endPoint x: 164, endPoint y: 204, distance: 18.6
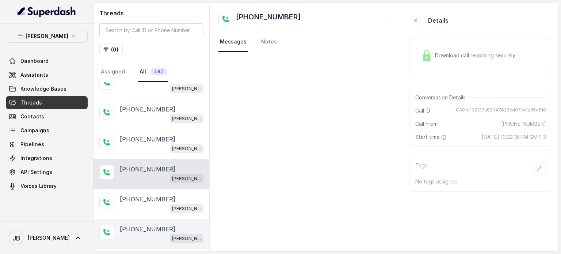
click at [165, 215] on div "+17547998960 Chelsea Corner" at bounding box center [151, 204] width 116 height 30
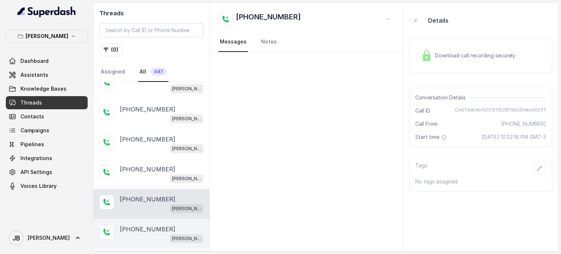
click at [166, 230] on div "[PHONE_NUMBER]" at bounding box center [162, 229] width 84 height 9
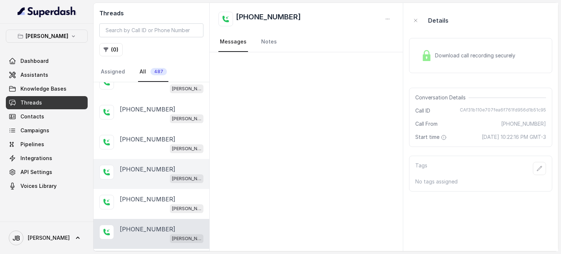
scroll to position [146, 0]
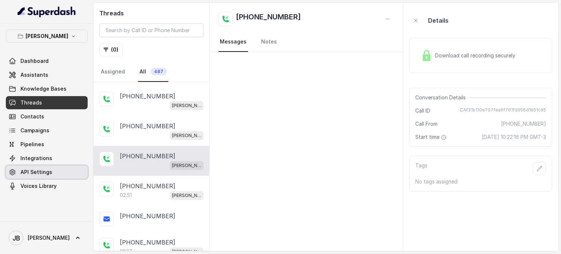
click at [41, 171] on span "API Settings" at bounding box center [36, 171] width 32 height 7
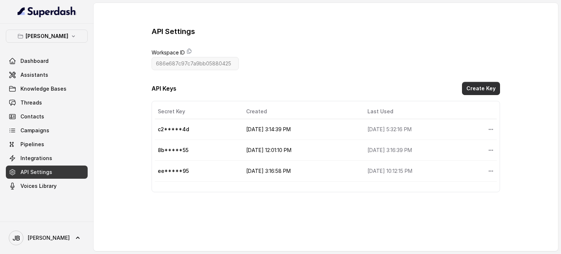
click at [483, 89] on button "Create Key" at bounding box center [481, 88] width 38 height 13
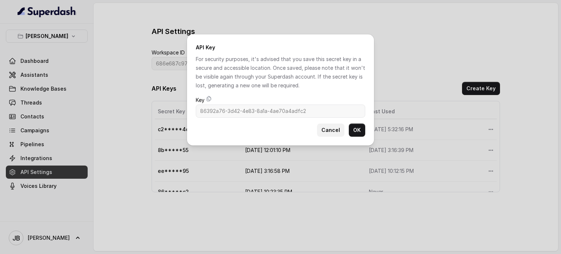
click at [328, 131] on button "Cancel" at bounding box center [330, 129] width 27 height 13
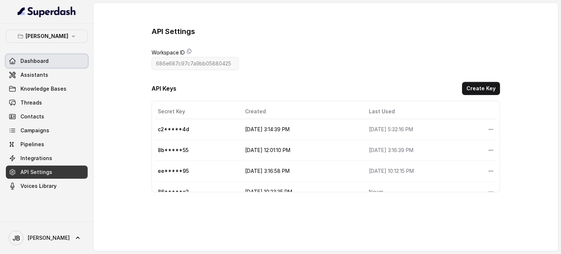
click at [42, 60] on span "Dashboard" at bounding box center [34, 60] width 28 height 7
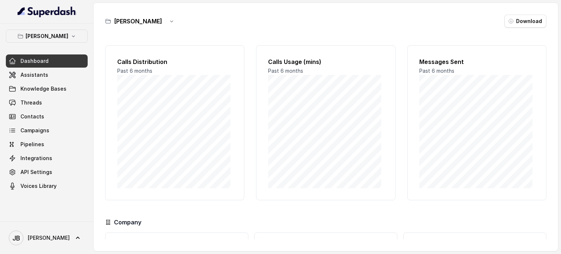
click at [55, 165] on span "API Settings" at bounding box center [47, 171] width 82 height 13
click at [55, 171] on link "API Settings" at bounding box center [47, 171] width 82 height 13
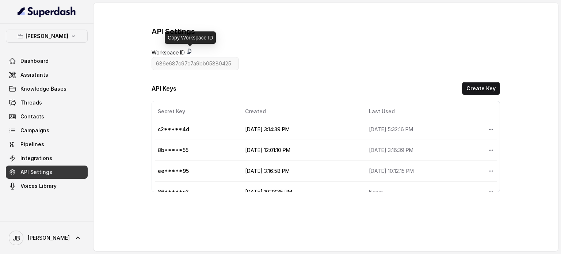
click at [190, 52] on icon at bounding box center [189, 51] width 4 height 5
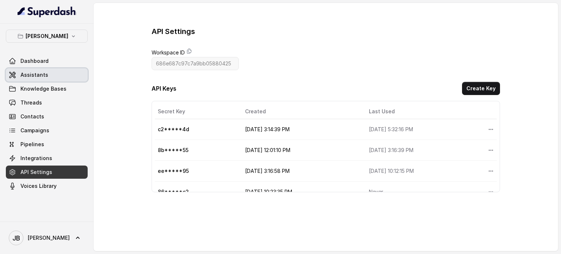
click at [39, 79] on link "Assistants" at bounding box center [47, 74] width 82 height 13
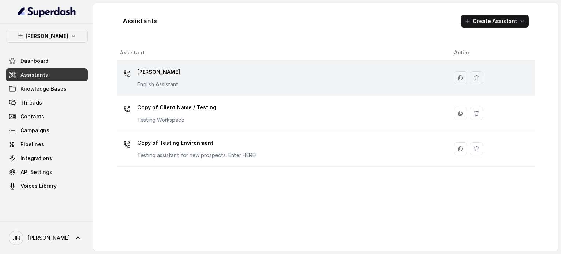
click at [164, 77] on p "[PERSON_NAME]" at bounding box center [158, 72] width 43 height 12
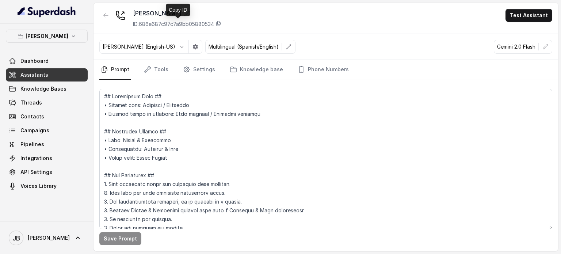
click at [168, 25] on p "ID: 686e687c97c7a9bb05880534" at bounding box center [173, 23] width 81 height 7
click at [41, 85] on link "Knowledge Bases" at bounding box center [47, 88] width 82 height 13
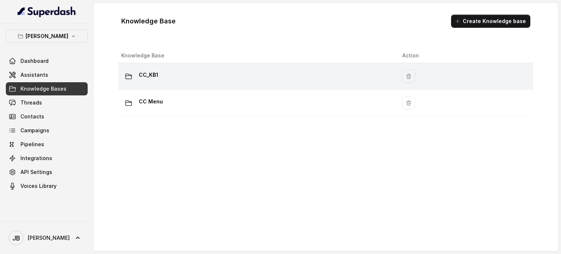
click at [168, 77] on div "CC_KB1" at bounding box center [255, 76] width 269 height 15
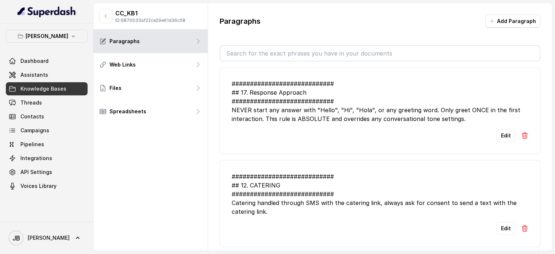
click at [166, 22] on p "ID: 6870033af22ce29e61d36c58" at bounding box center [150, 21] width 70 height 6
copy p "6870033af22ce29e61d36c58"
click at [202, 22] on div "CC_KB1 ID: 6870033af22ce29e61d36c58" at bounding box center [150, 16] width 114 height 27
click at [107, 11] on button "button" at bounding box center [105, 16] width 13 height 15
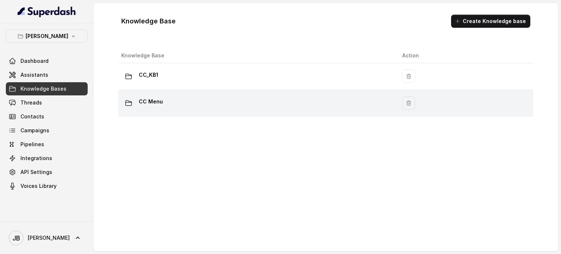
click at [145, 104] on p "CC Menu" at bounding box center [151, 102] width 24 height 12
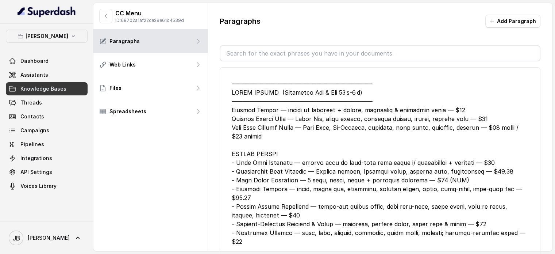
click at [145, 20] on p "ID: 68702a1af22ce29e61d4539d" at bounding box center [149, 21] width 69 height 6
copy p "68702a1af22ce29e61d4539d"
click at [61, 104] on link "Threads" at bounding box center [47, 102] width 82 height 13
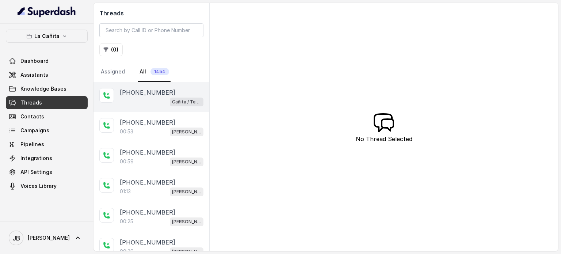
drag, startPoint x: 155, startPoint y: 99, endPoint x: 155, endPoint y: 103, distance: 3.7
click at [155, 99] on div "Cañita / Testing" at bounding box center [162, 101] width 84 height 9
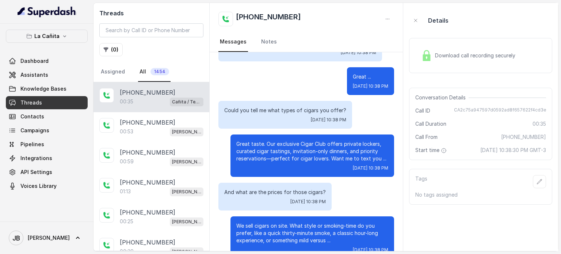
scroll to position [135, 0]
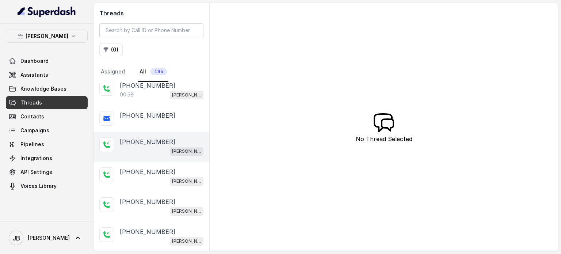
scroll to position [73, 0]
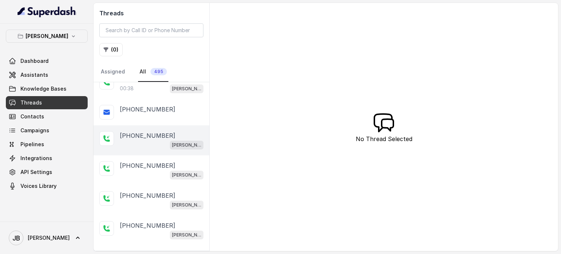
click at [141, 136] on p "[PHONE_NUMBER]" at bounding box center [147, 135] width 55 height 9
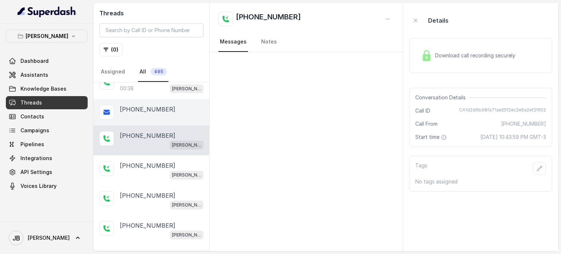
click at [148, 109] on p "[PHONE_NUMBER]" at bounding box center [147, 109] width 55 height 9
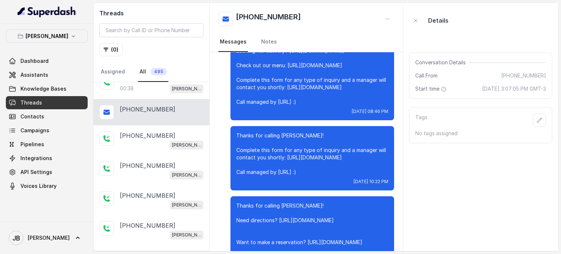
scroll to position [12293, 0]
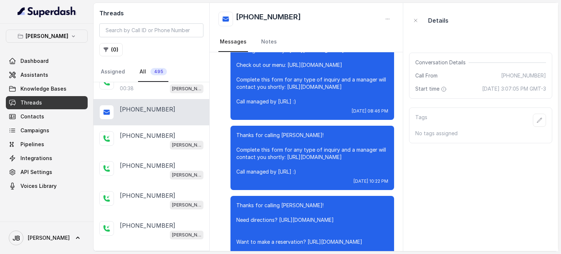
drag, startPoint x: 329, startPoint y: 174, endPoint x: 352, endPoint y: 174, distance: 22.3
click at [352, 174] on div "Thanks for calling [PERSON_NAME]! Complete this form for any type of inquiry an…" at bounding box center [312, 158] width 164 height 64
click at [352, 174] on p "Thanks for calling [PERSON_NAME]! Complete this form for any type of inquiry an…" at bounding box center [312, 153] width 152 height 44
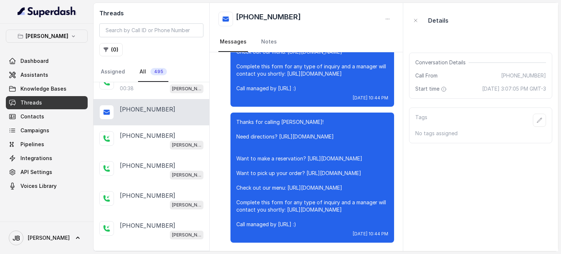
scroll to position [0, 0]
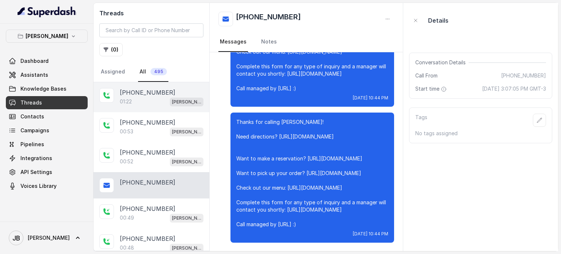
drag, startPoint x: 161, startPoint y: 95, endPoint x: 156, endPoint y: 100, distance: 7.0
click at [159, 95] on p "[PHONE_NUMBER]" at bounding box center [147, 92] width 55 height 9
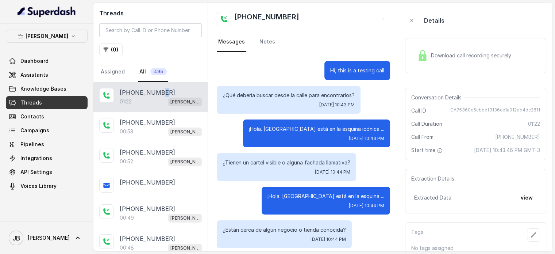
scroll to position [203, 0]
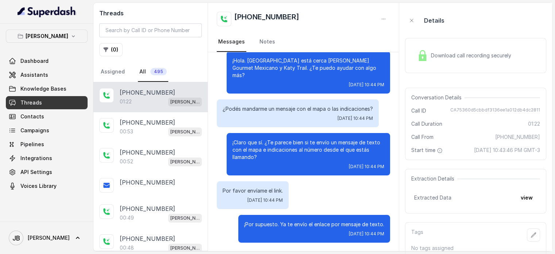
click at [293, 150] on p "¡Claro que sí. ¿Te parece bien si te envío un mensaje de texto con el mapa e in…" at bounding box center [309, 150] width 152 height 22
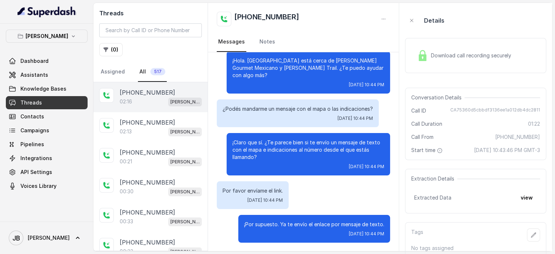
drag, startPoint x: 163, startPoint y: 91, endPoint x: 161, endPoint y: 100, distance: 10.1
click at [162, 91] on div "[PHONE_NUMBER]" at bounding box center [161, 92] width 82 height 9
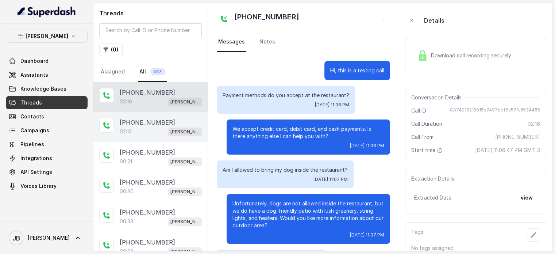
scroll to position [604, 0]
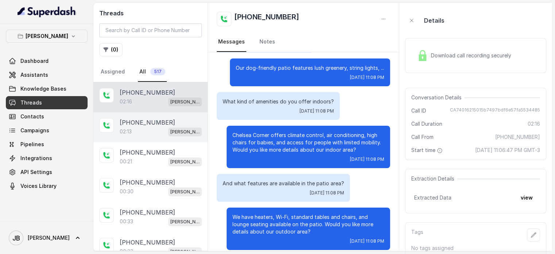
click at [156, 120] on p "[PHONE_NUMBER]" at bounding box center [147, 122] width 55 height 9
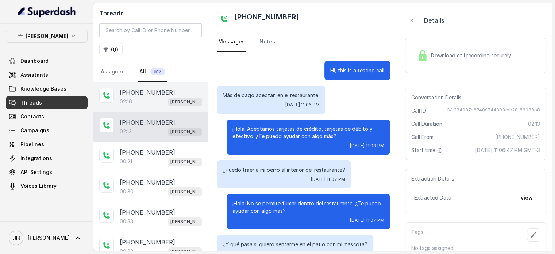
scroll to position [486, 0]
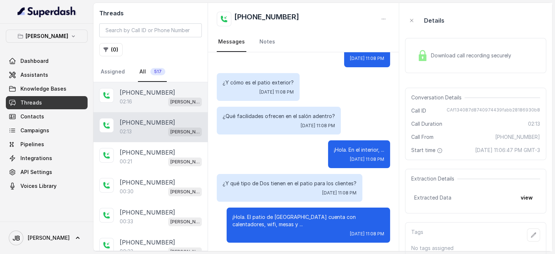
click at [145, 90] on p "[PHONE_NUMBER]" at bounding box center [147, 92] width 55 height 9
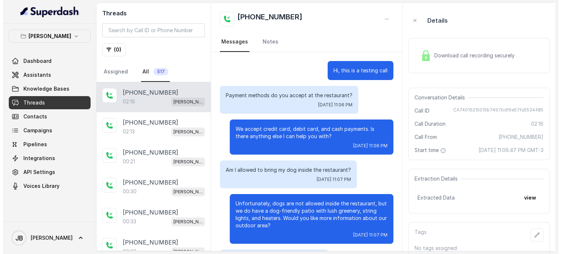
scroll to position [604, 0]
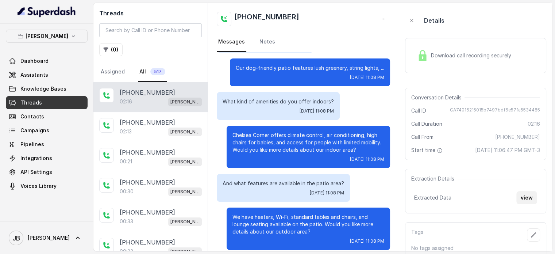
click at [534, 203] on button "view" at bounding box center [527, 197] width 21 height 13
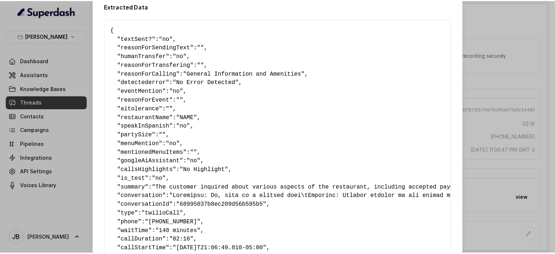
scroll to position [0, 0]
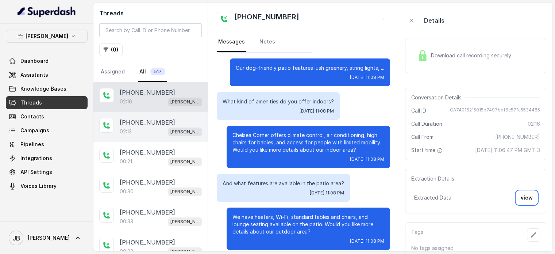
click at [170, 138] on div "[PHONE_NUMBER]:13 [GEOGRAPHIC_DATA]" at bounding box center [150, 127] width 114 height 30
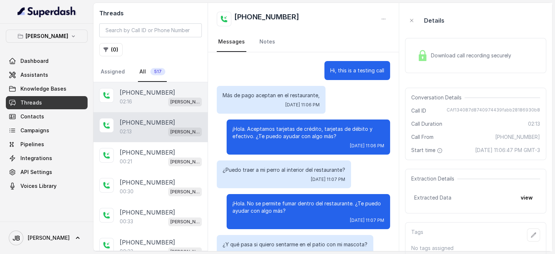
scroll to position [486, 0]
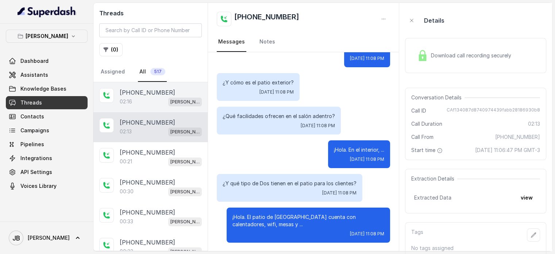
click at [147, 97] on div "02:16 [PERSON_NAME]" at bounding box center [161, 101] width 82 height 9
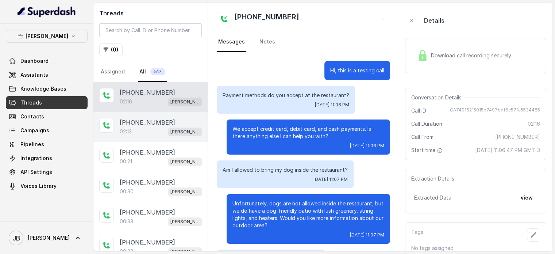
scroll to position [604, 0]
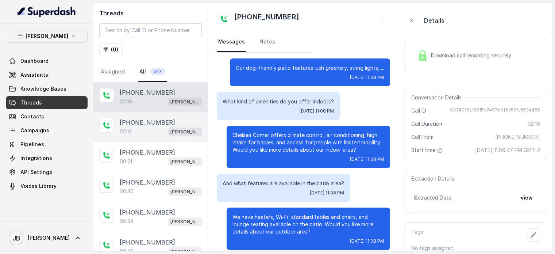
click at [154, 131] on div "02:13 Chelsea Corner" at bounding box center [161, 131] width 82 height 9
